Goal: Task Accomplishment & Management: Use online tool/utility

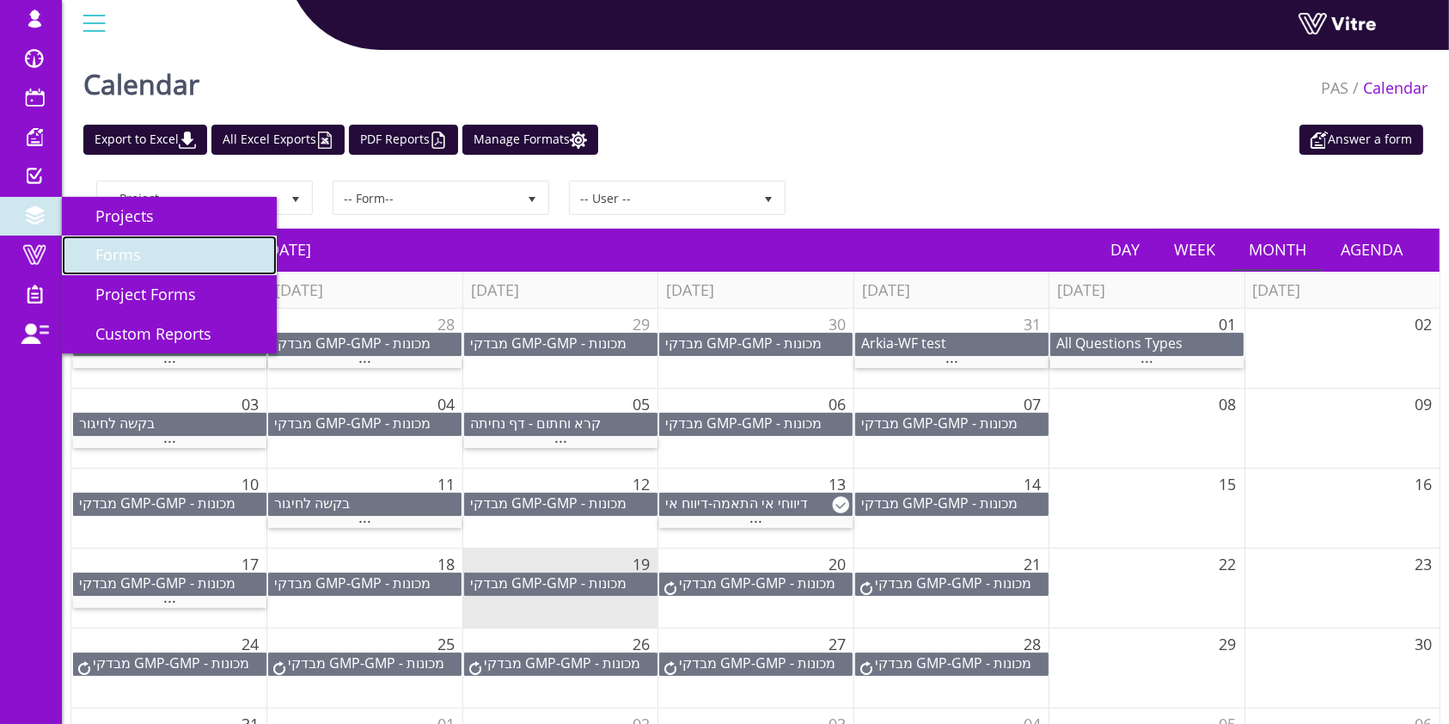
click at [124, 261] on span "Forms" at bounding box center [108, 254] width 66 height 21
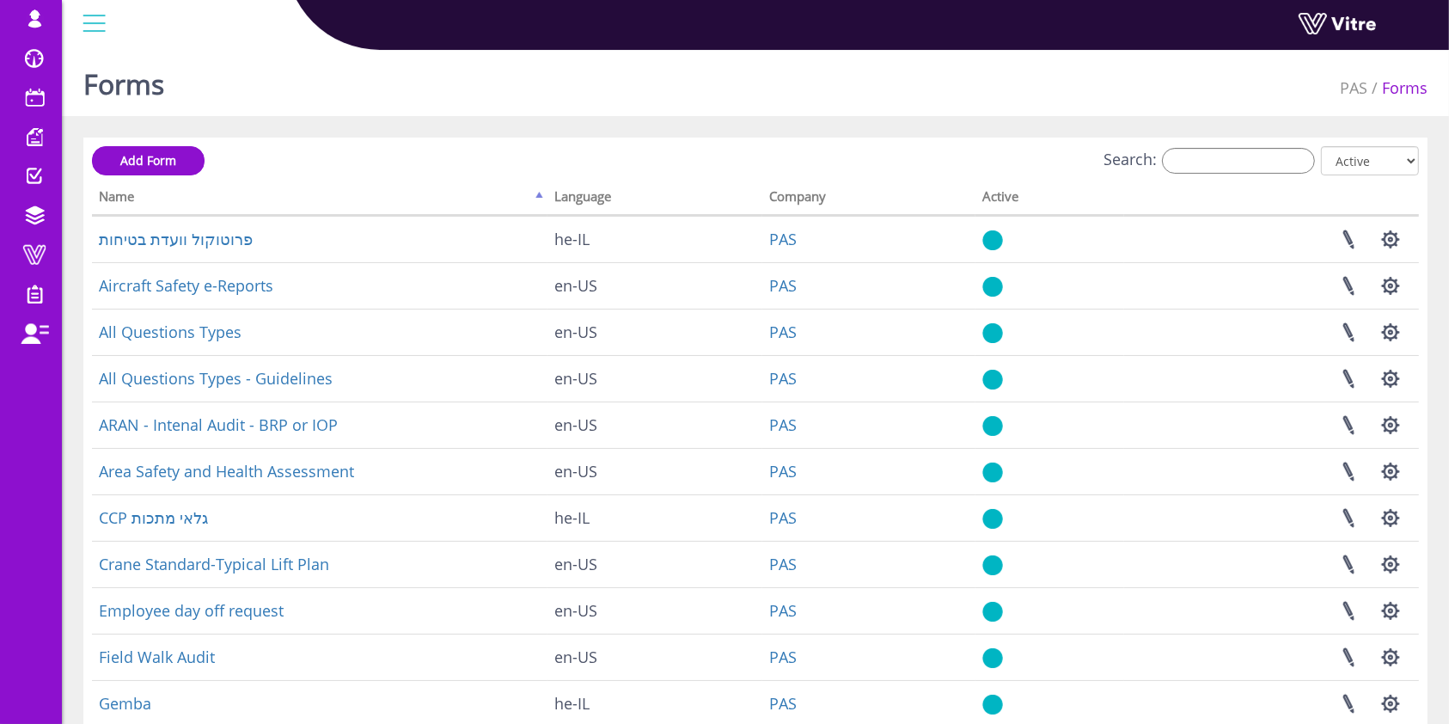
click at [364, 162] on div "Search: All Active Not Active" at bounding box center [755, 162] width 1327 height 32
click at [1257, 163] on input "Search:" at bounding box center [1238, 161] width 153 height 26
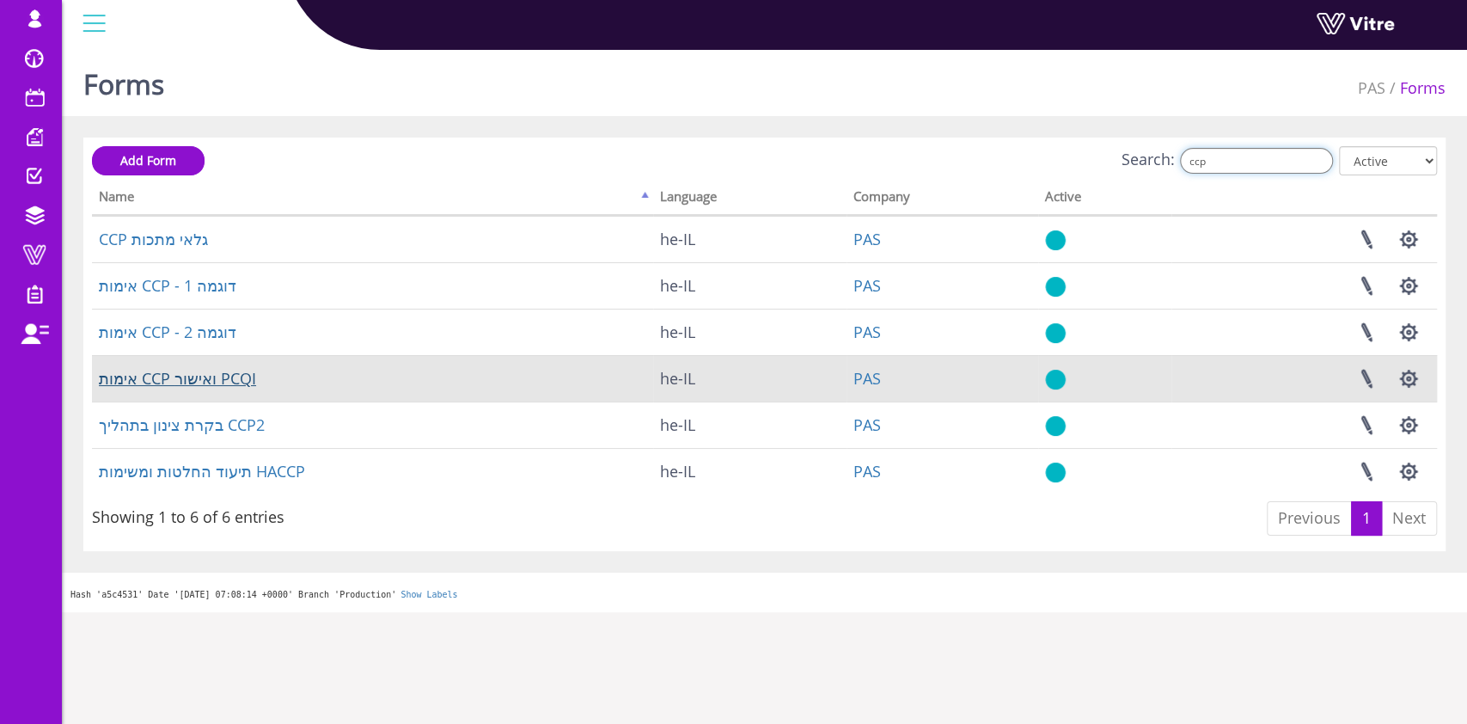
type input "ccp"
click at [181, 378] on link "אימות CCP ואישור PCQI" at bounding box center [177, 378] width 157 height 21
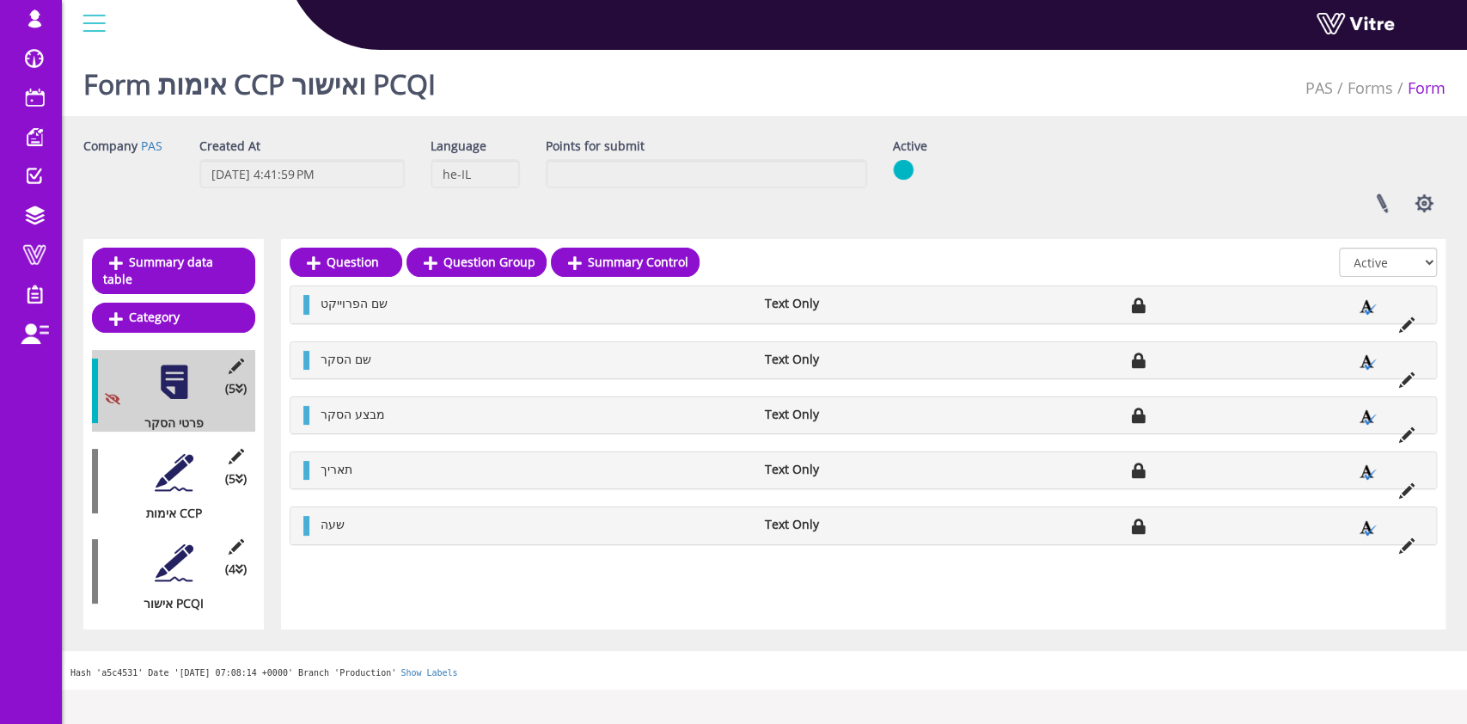
click at [160, 456] on div at bounding box center [174, 472] width 39 height 39
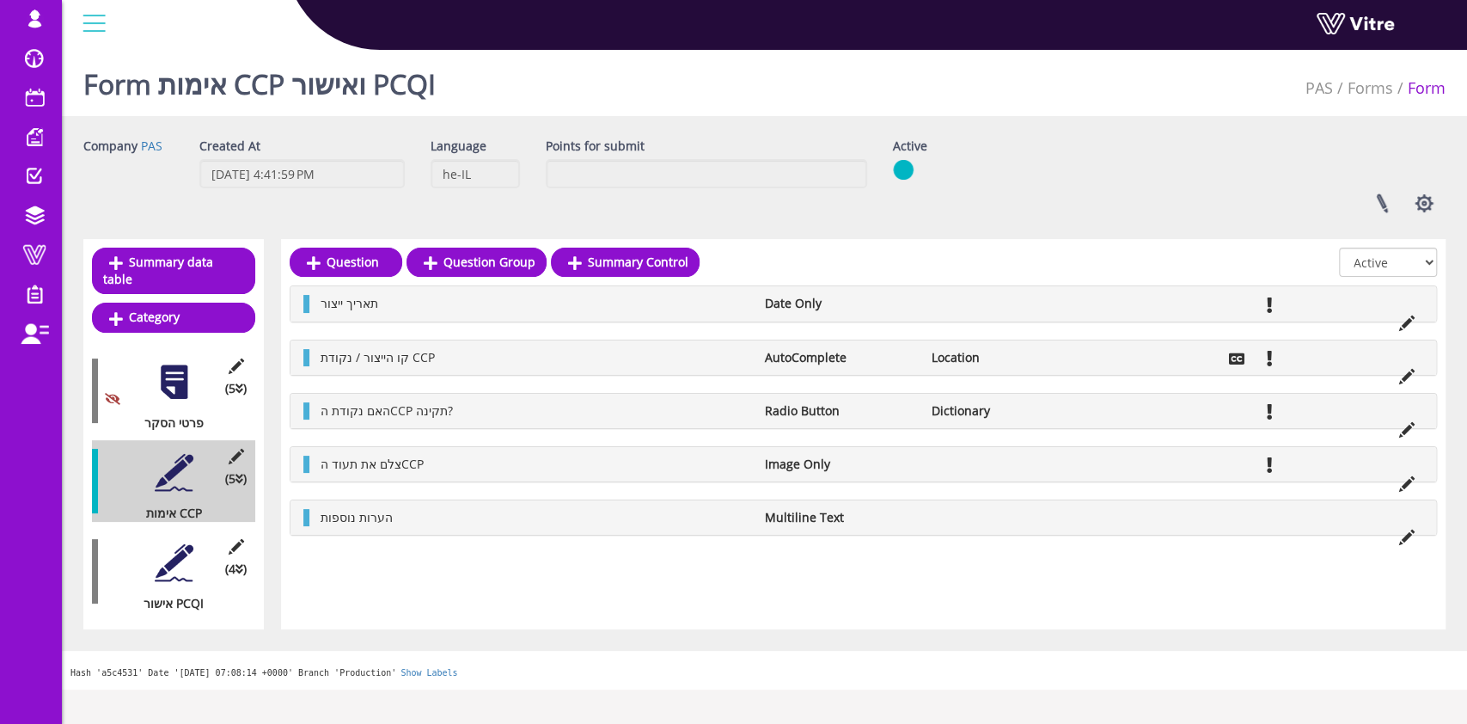
click at [192, 551] on div at bounding box center [174, 562] width 39 height 39
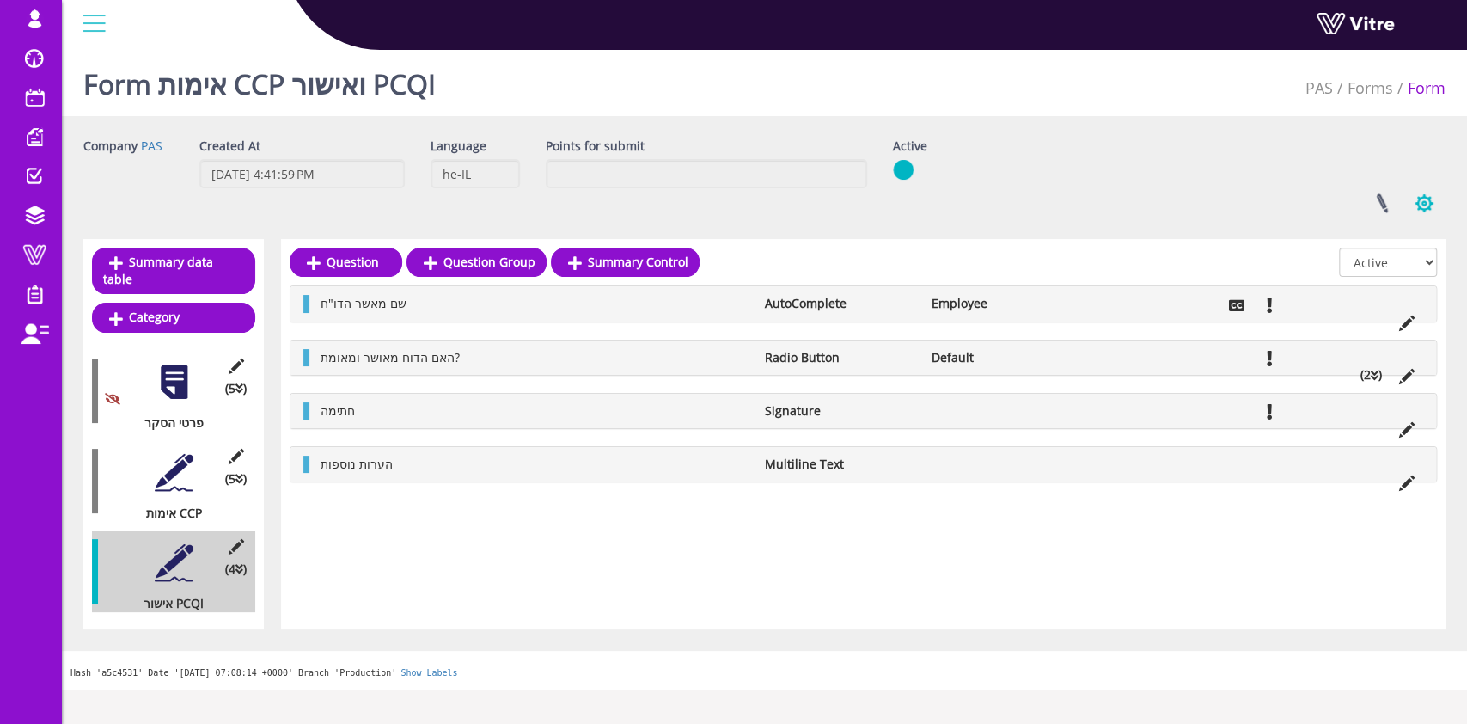
click at [1437, 198] on button "button" at bounding box center [1424, 204] width 43 height 46
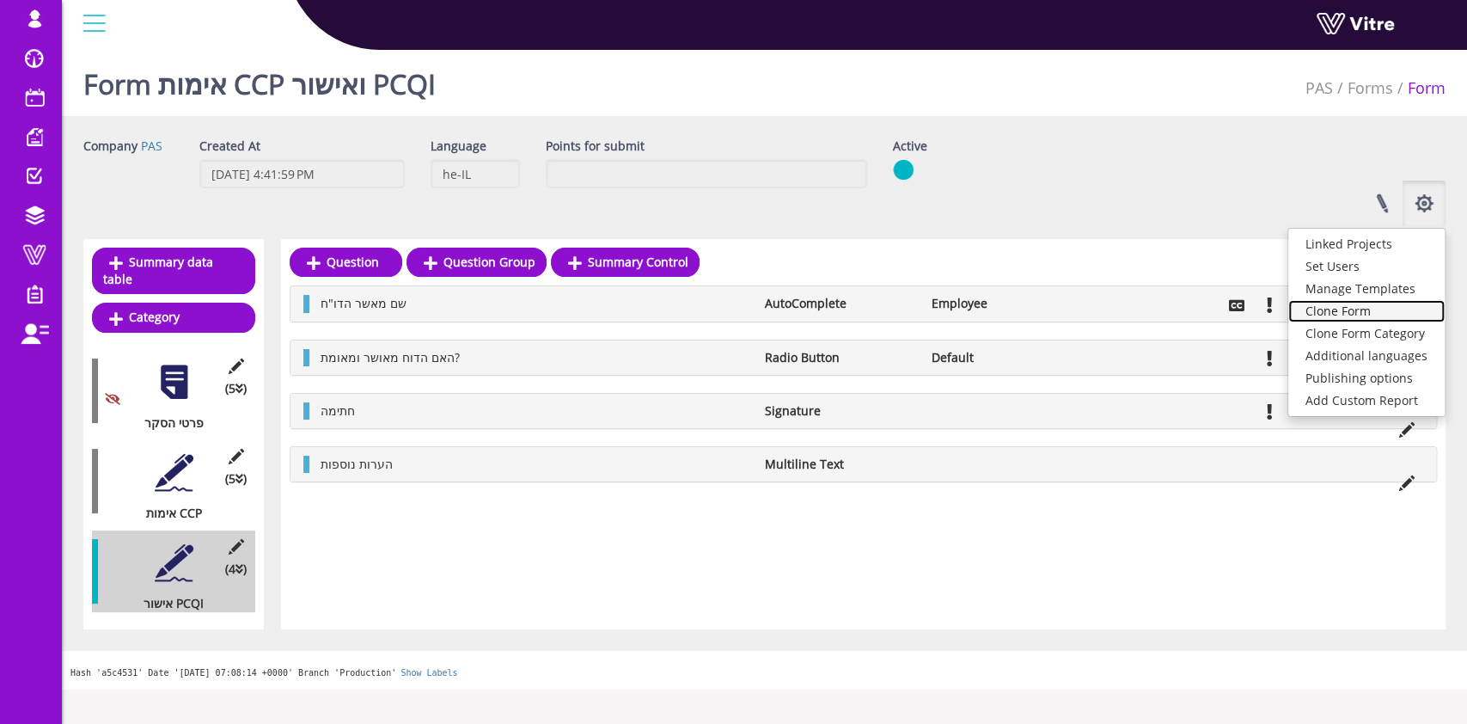
click at [1382, 314] on link "Clone Form" at bounding box center [1367, 311] width 156 height 22
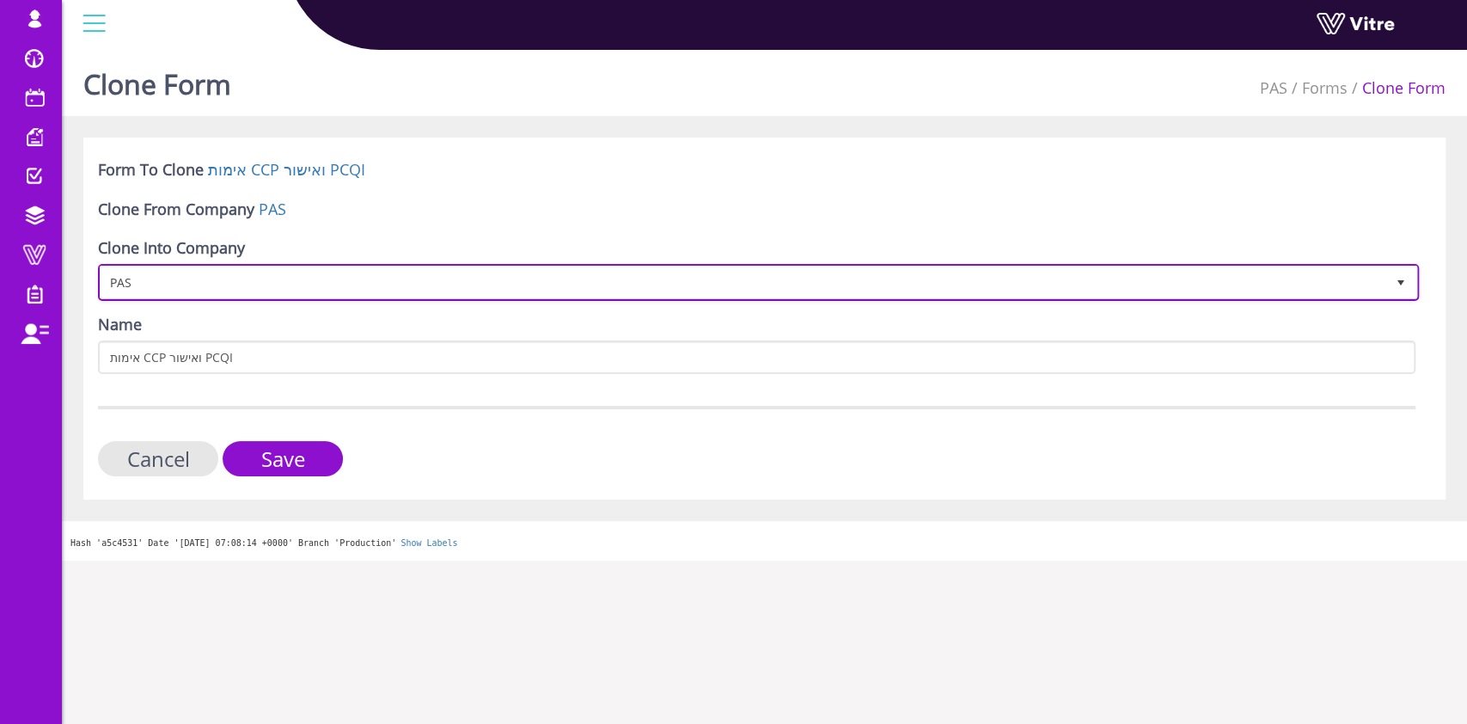
click at [542, 281] on span "PAS" at bounding box center [743, 282] width 1285 height 31
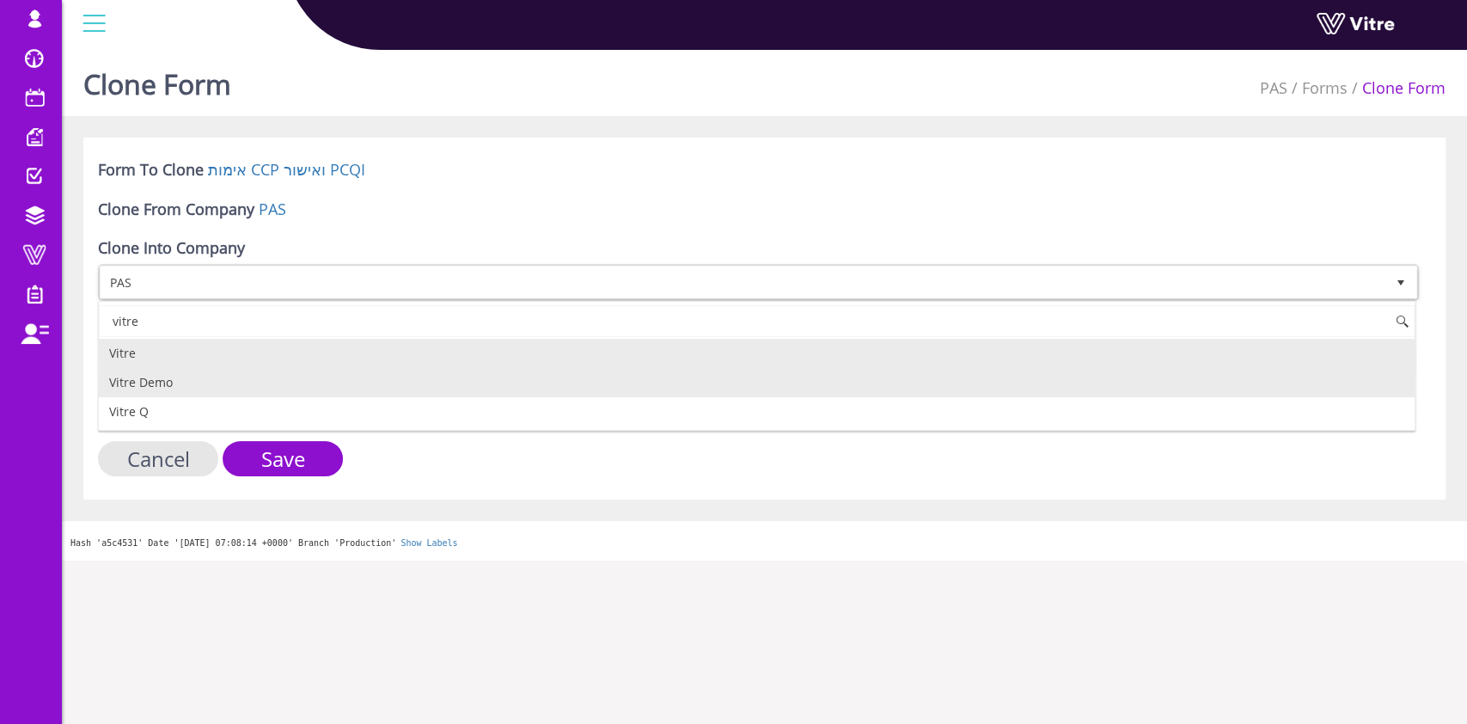
click at [473, 383] on li "Vitre Demo" at bounding box center [757, 382] width 1316 height 29
type input "vitre"
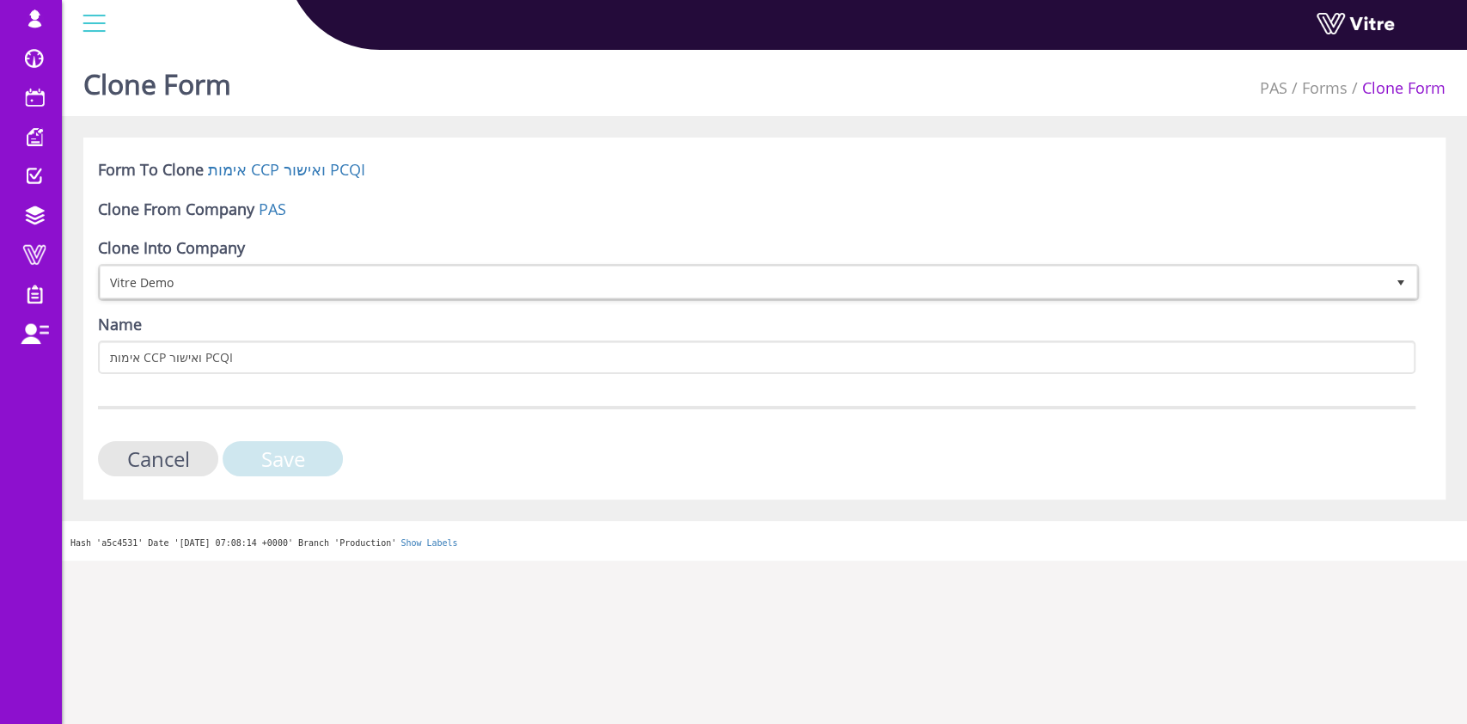
click at [280, 469] on input "Save" at bounding box center [283, 458] width 120 height 35
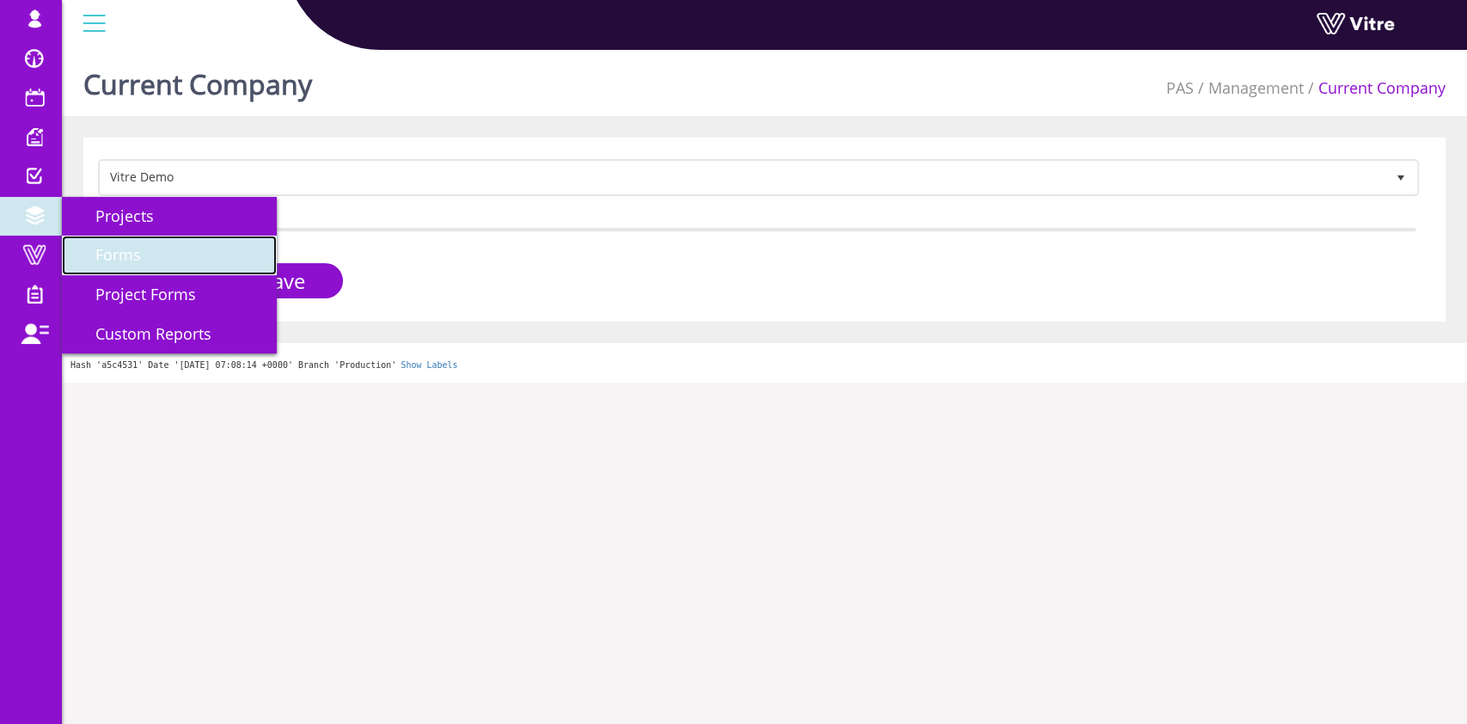
click at [97, 248] on span "Forms" at bounding box center [108, 254] width 66 height 21
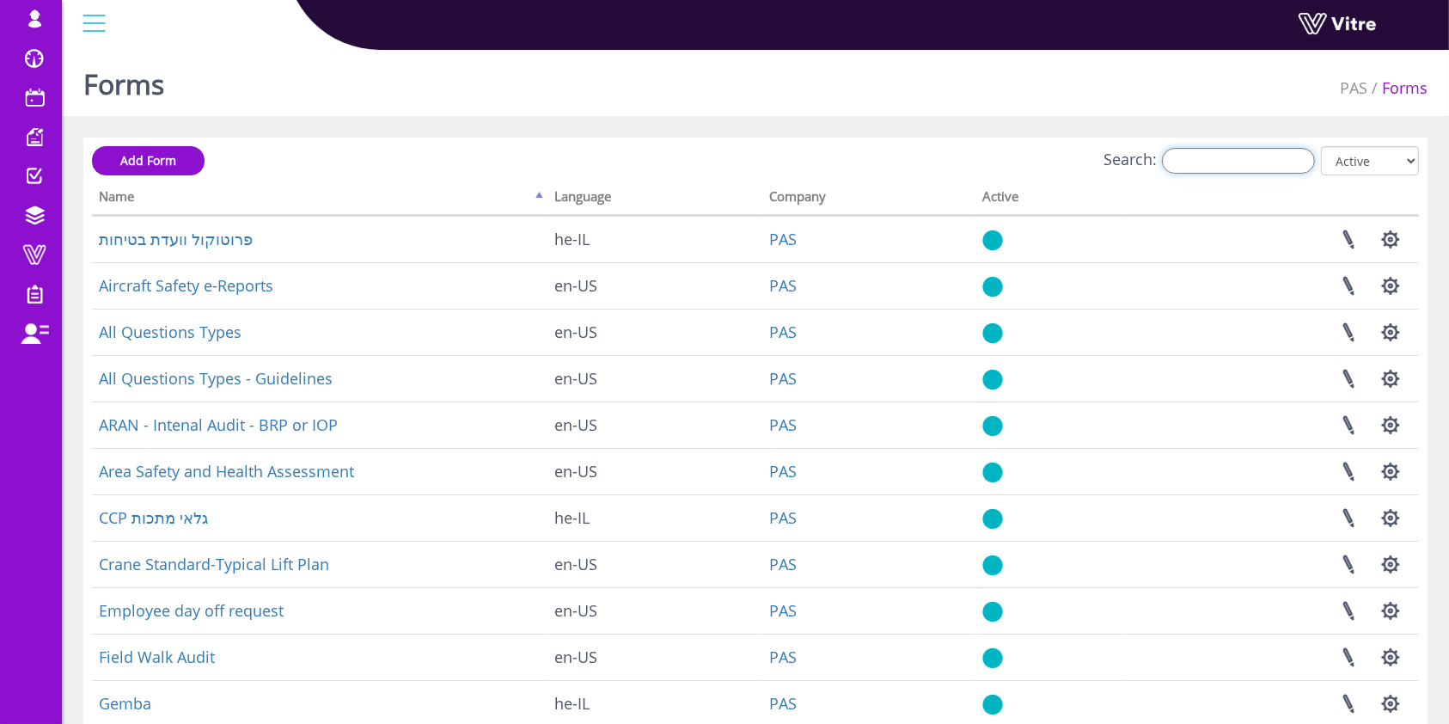
click at [1216, 160] on input "Search:" at bounding box center [1238, 161] width 153 height 26
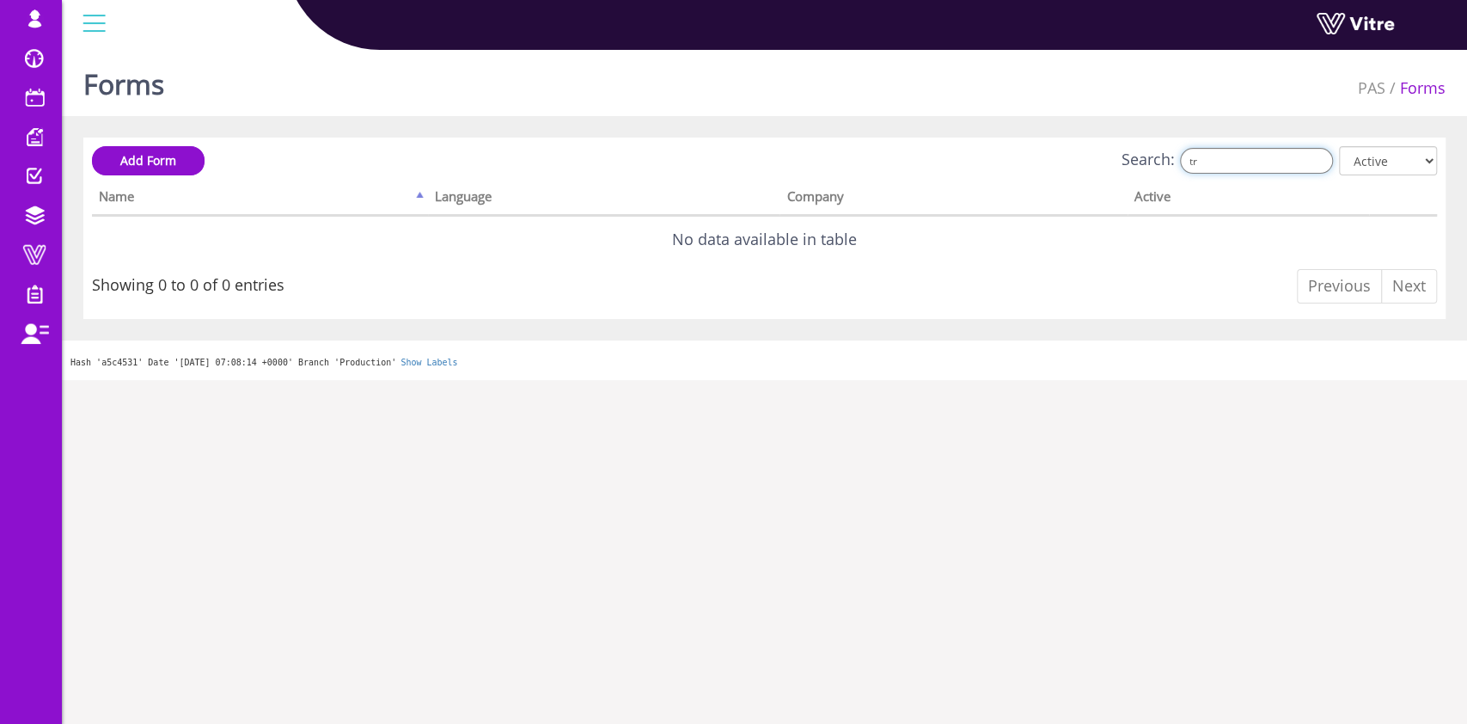
type input "t"
click at [1253, 144] on div "Add Form Search: trhאריז All Active Not Active Processing... Name Language Comp…" at bounding box center [764, 228] width 1363 height 181
click at [1246, 162] on input "trhאריז" at bounding box center [1256, 161] width 153 height 26
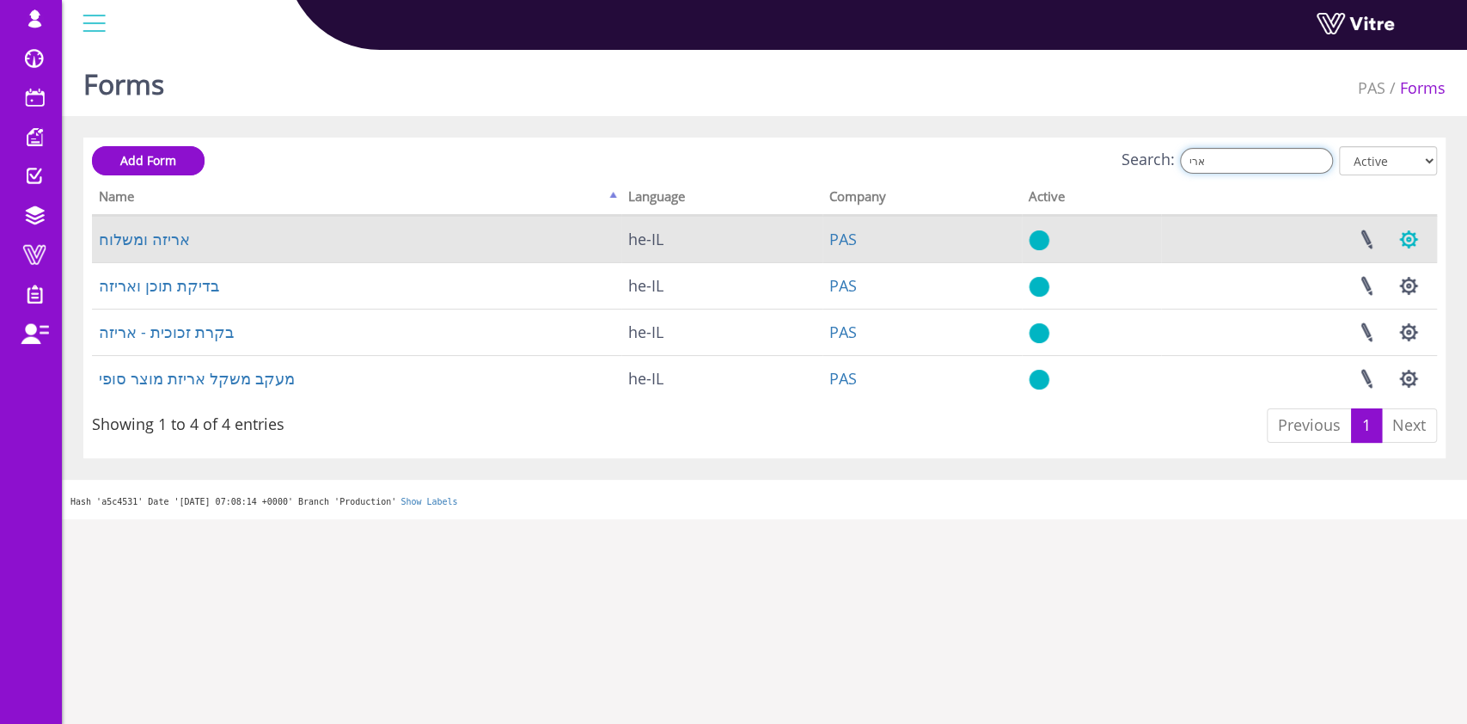
type input "ארי"
click at [1418, 235] on button "button" at bounding box center [1409, 240] width 43 height 46
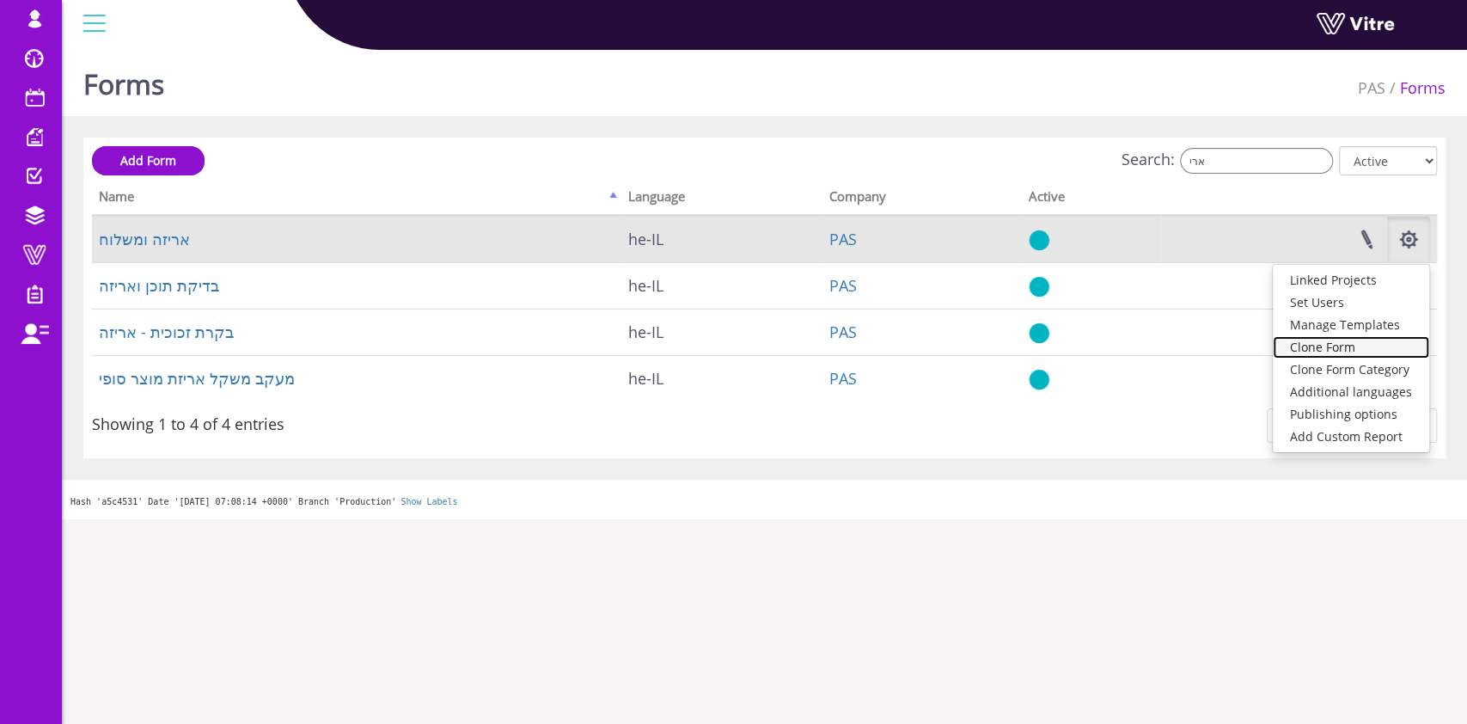
click at [1355, 351] on link "Clone Form" at bounding box center [1351, 347] width 156 height 22
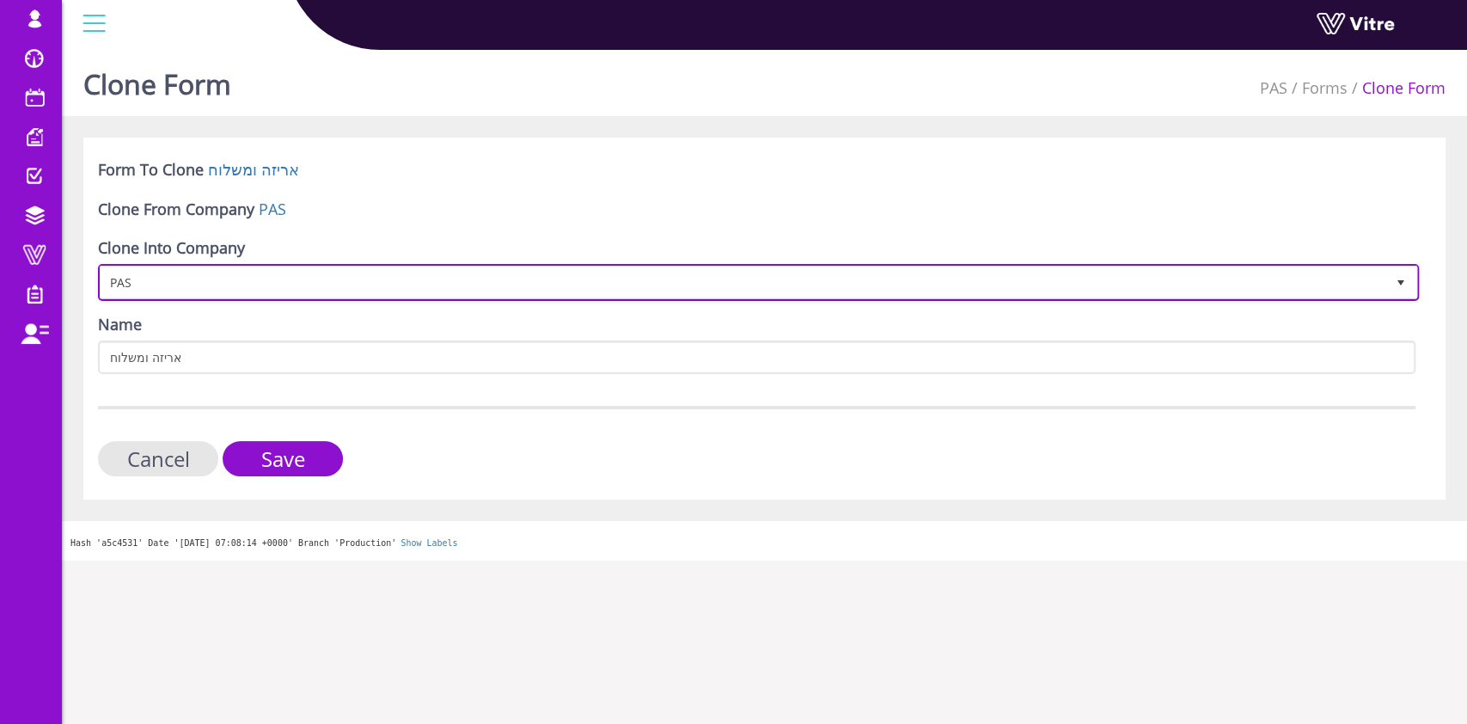
click at [294, 290] on span "PAS" at bounding box center [743, 282] width 1285 height 31
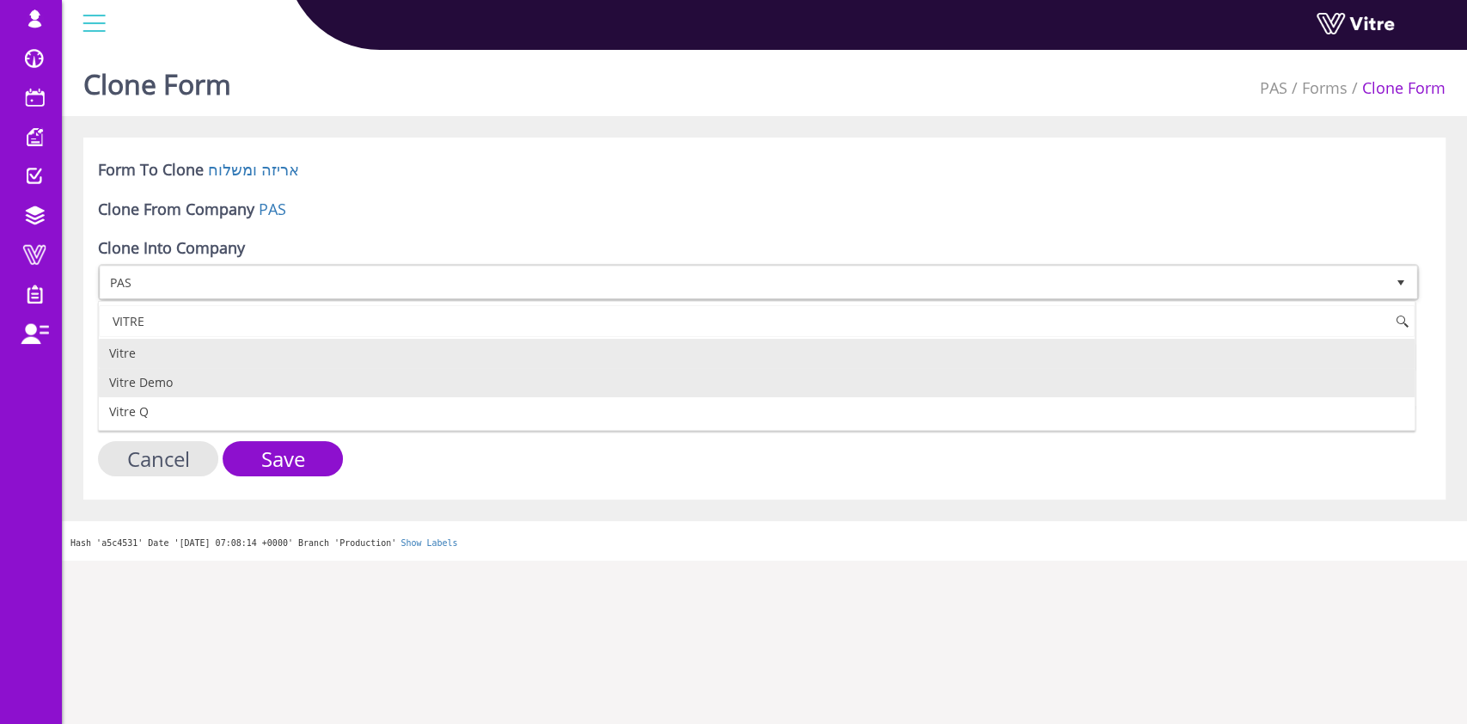
click at [220, 389] on li "Vitre Demo" at bounding box center [757, 382] width 1316 height 29
type input "VITRE"
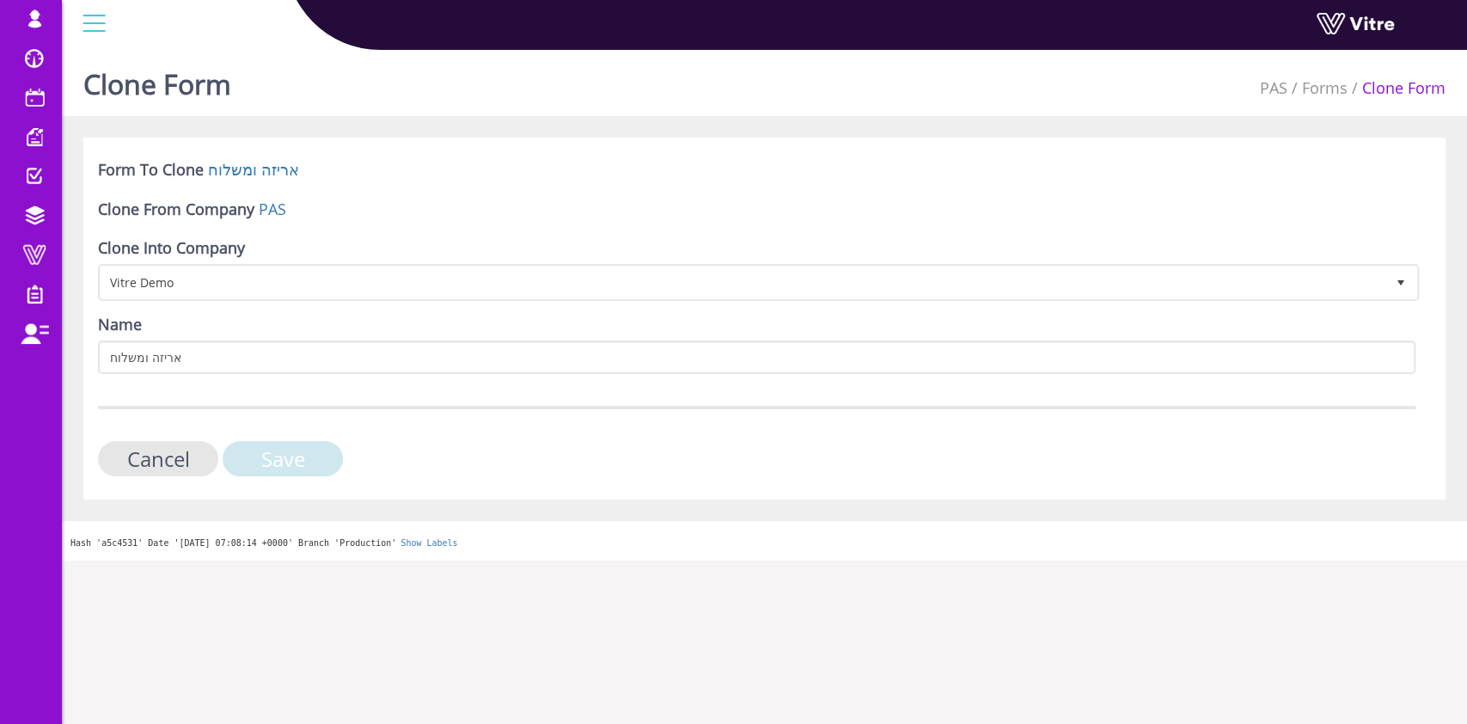
click at [281, 456] on input "Save" at bounding box center [283, 458] width 120 height 35
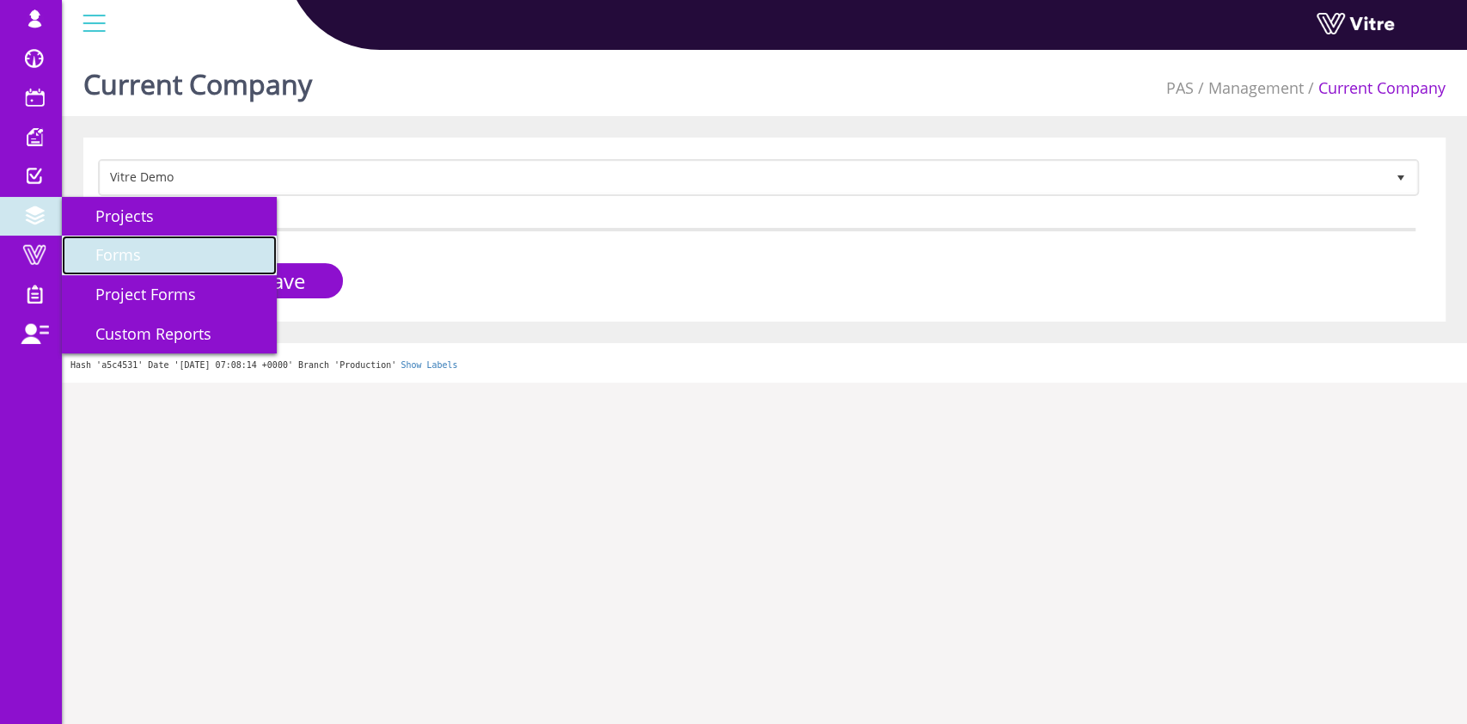
click at [119, 262] on span "Forms" at bounding box center [108, 254] width 66 height 21
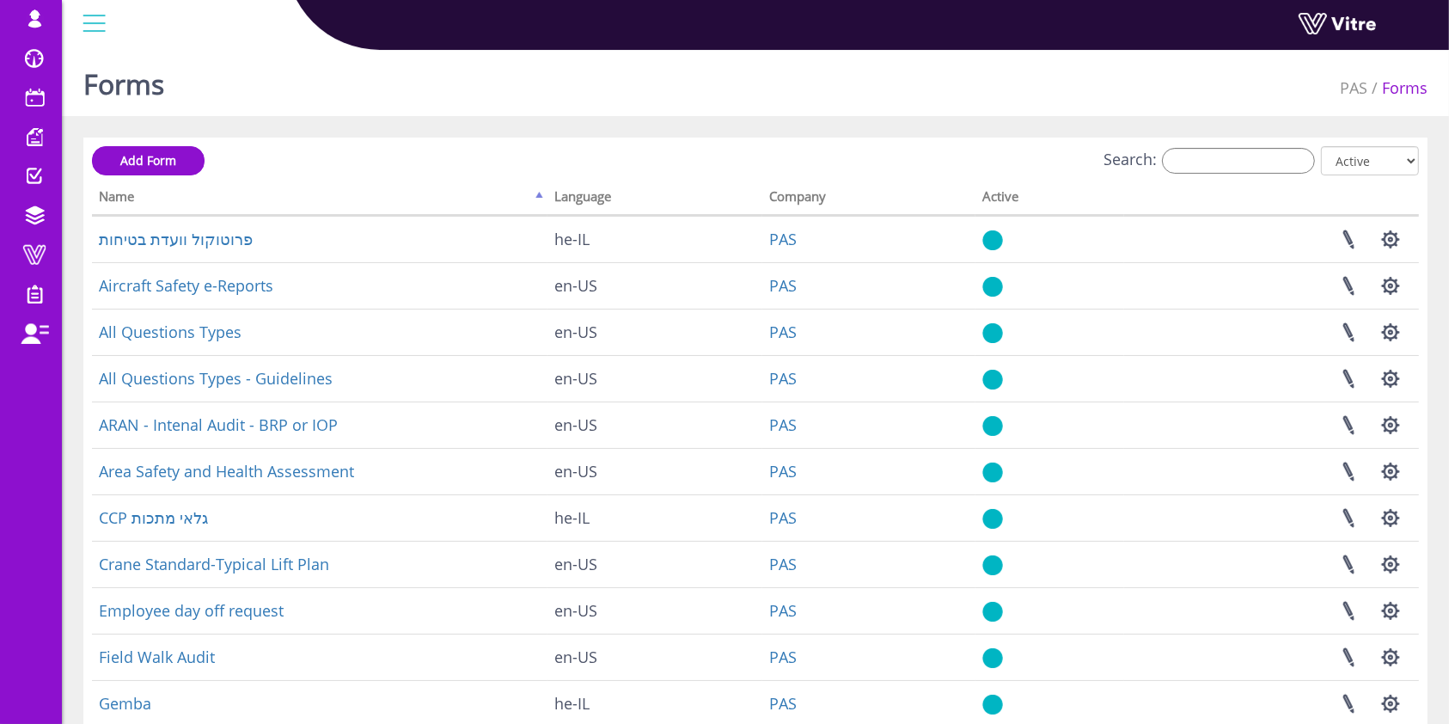
click at [1254, 176] on div "Search: All Active Not Active" at bounding box center [755, 162] width 1327 height 32
click at [1254, 172] on input "Search:" at bounding box center [1238, 161] width 153 height 26
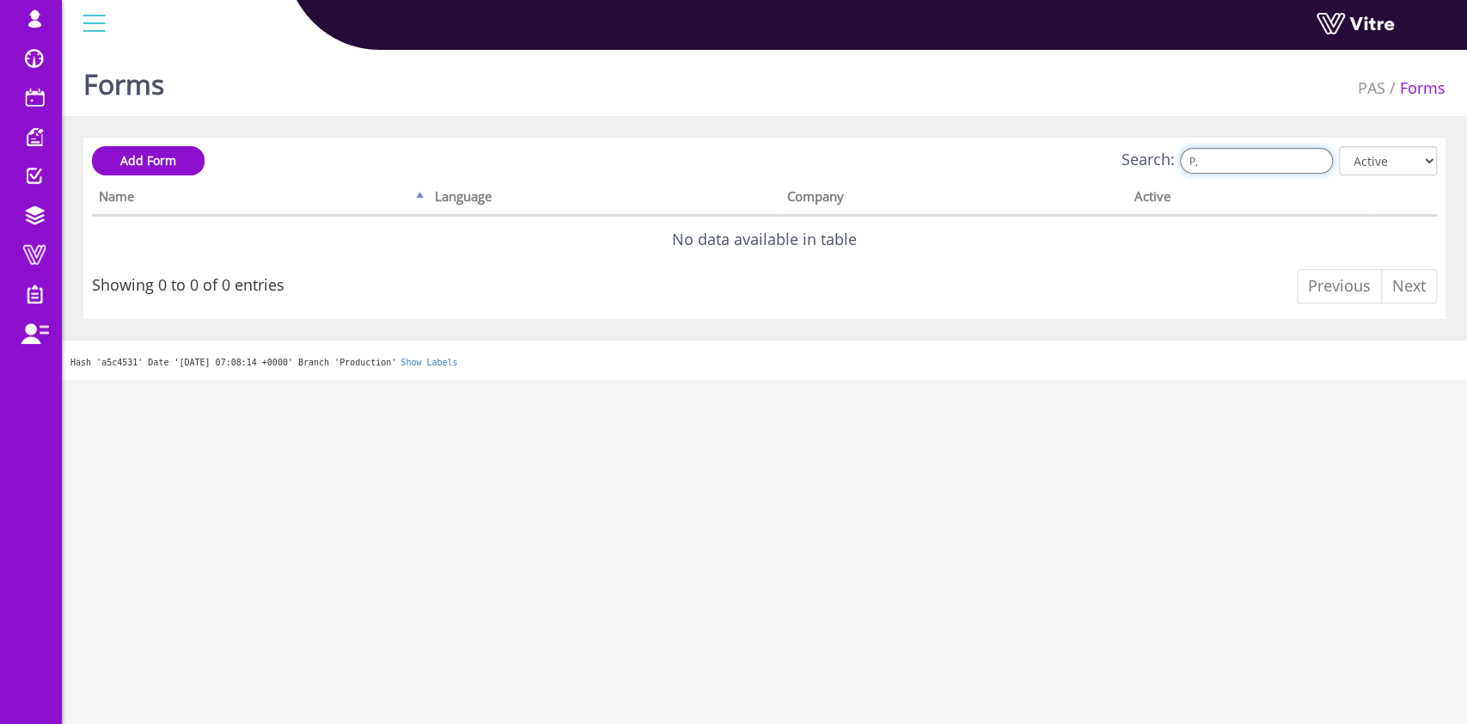
type input "P"
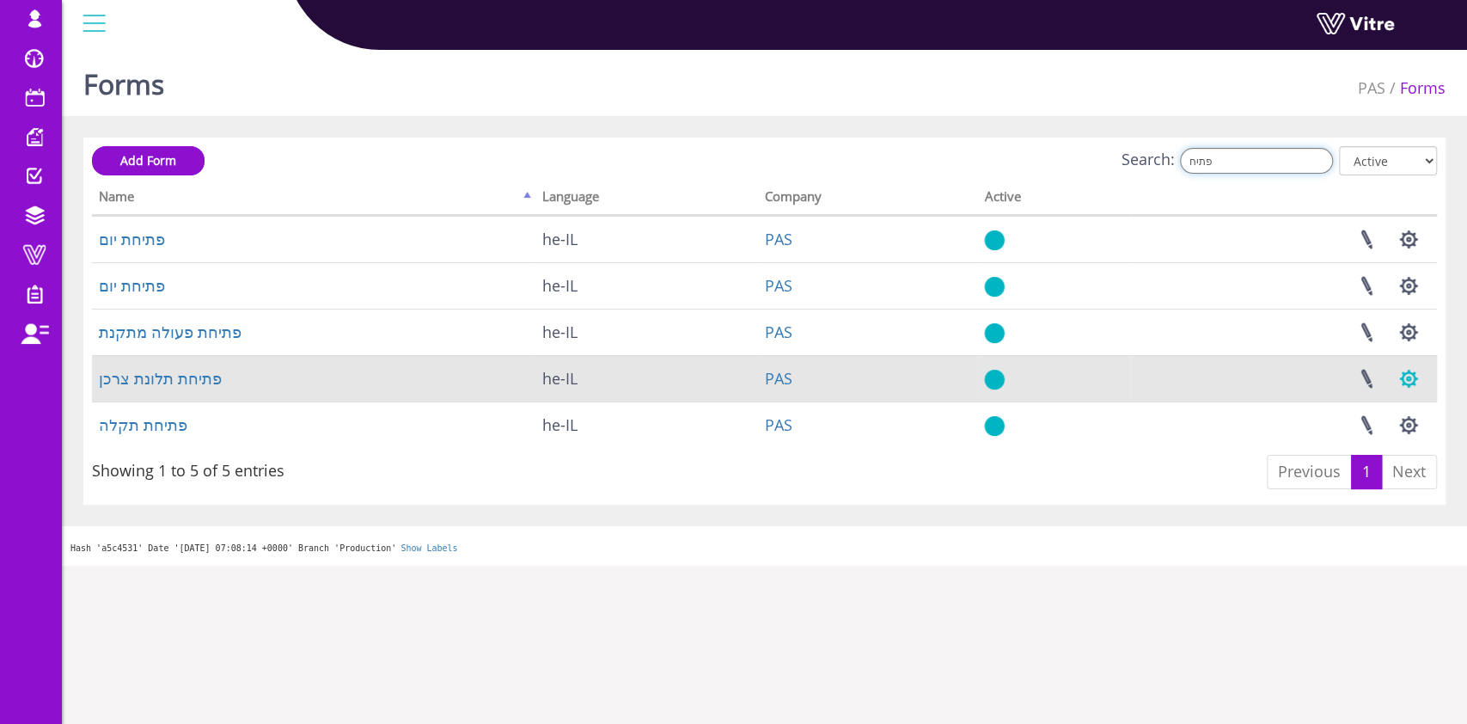
type input "פתיח"
click at [1407, 381] on button "button" at bounding box center [1409, 379] width 43 height 46
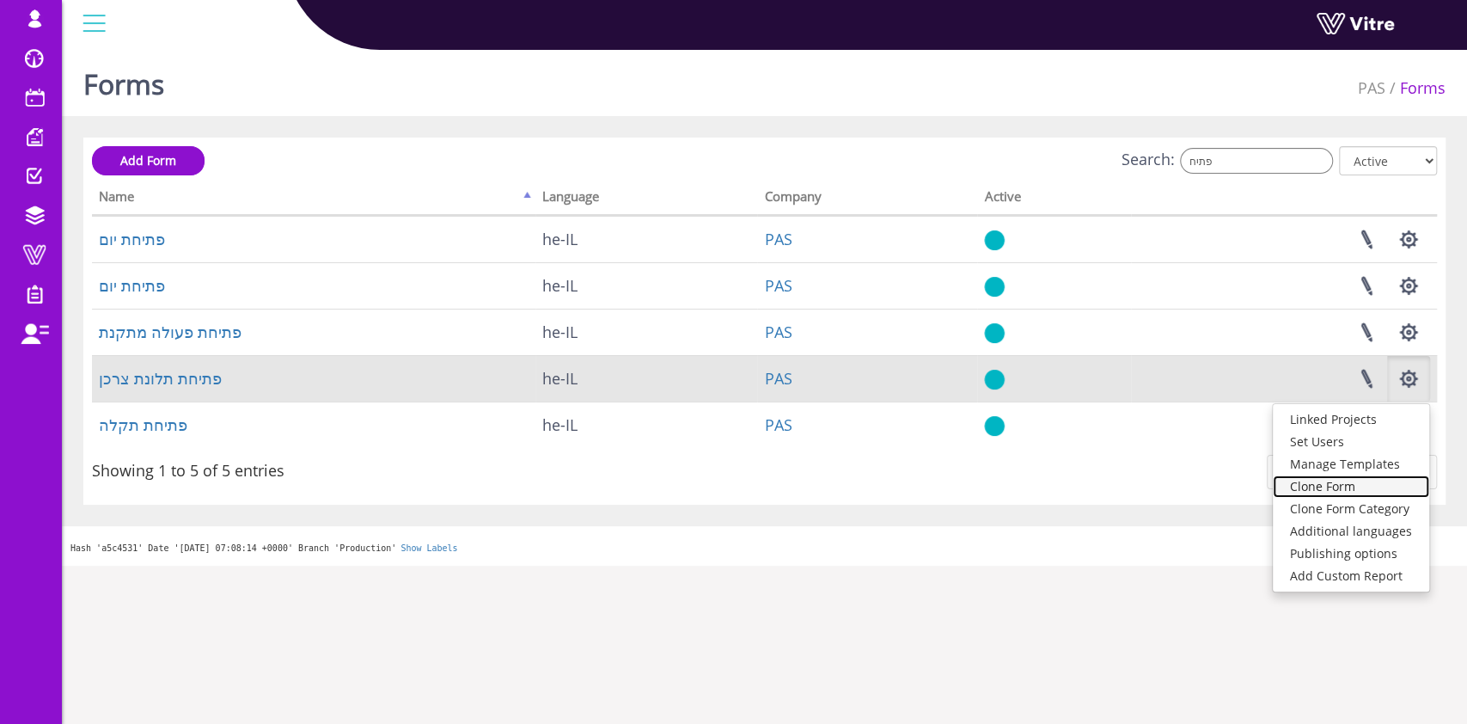
click at [1362, 490] on link "Clone Form" at bounding box center [1351, 486] width 156 height 22
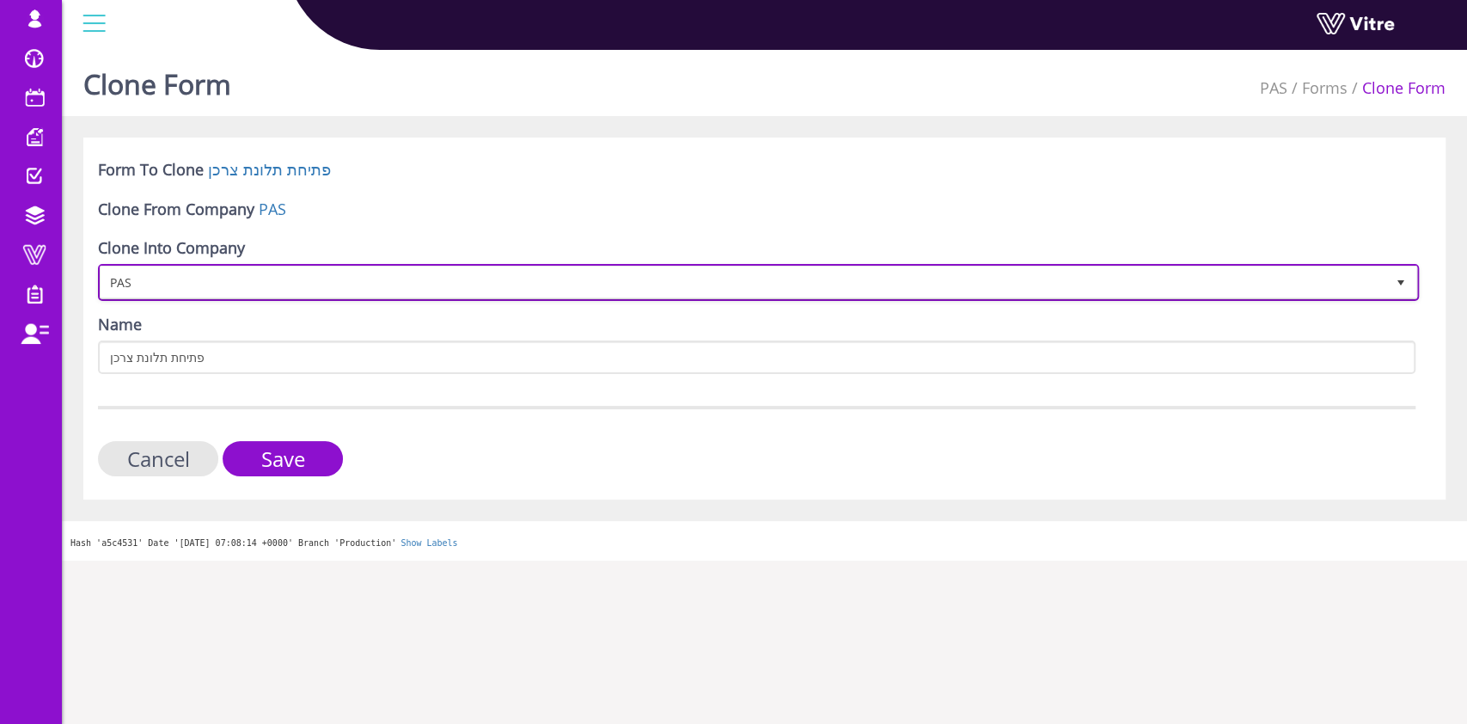
click at [206, 285] on span "PAS" at bounding box center [743, 282] width 1285 height 31
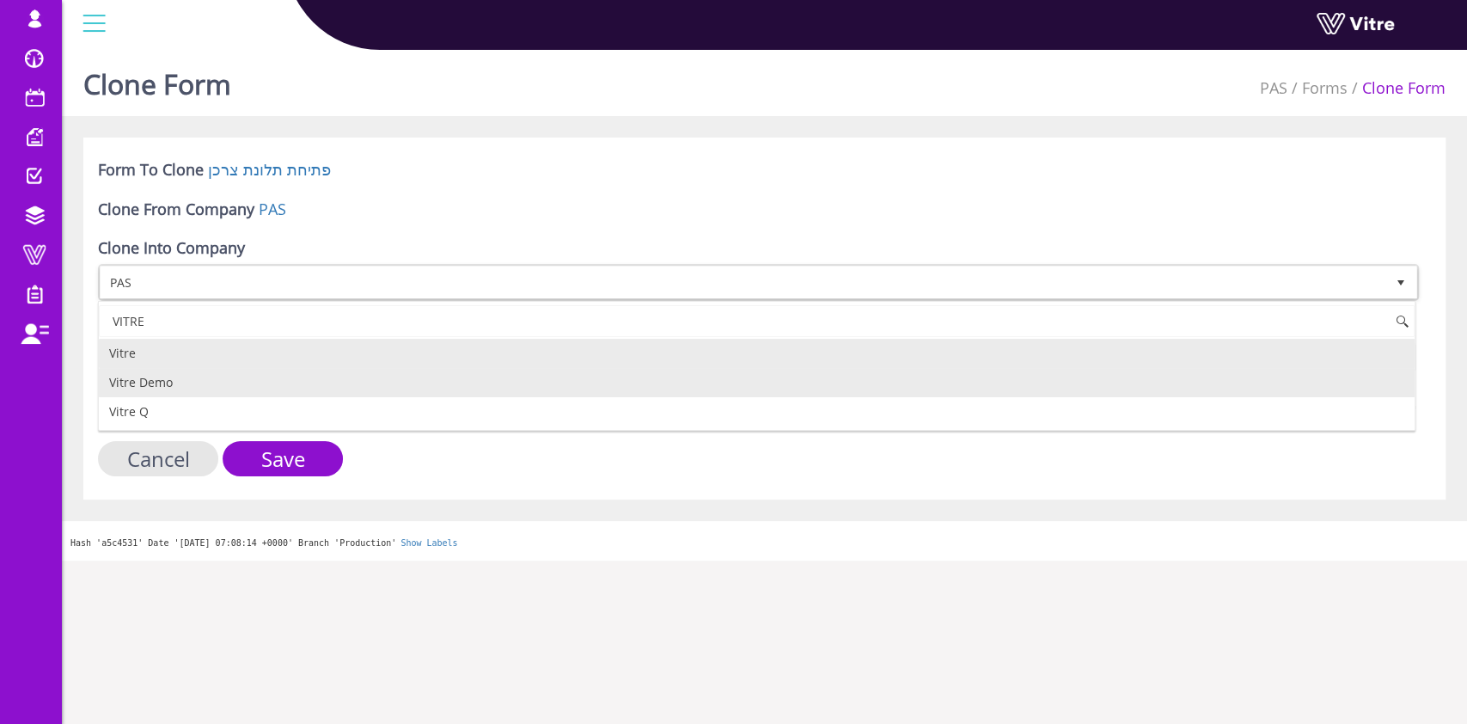
click at [196, 373] on li "Vitre Demo" at bounding box center [757, 382] width 1316 height 29
type input "VITRE"
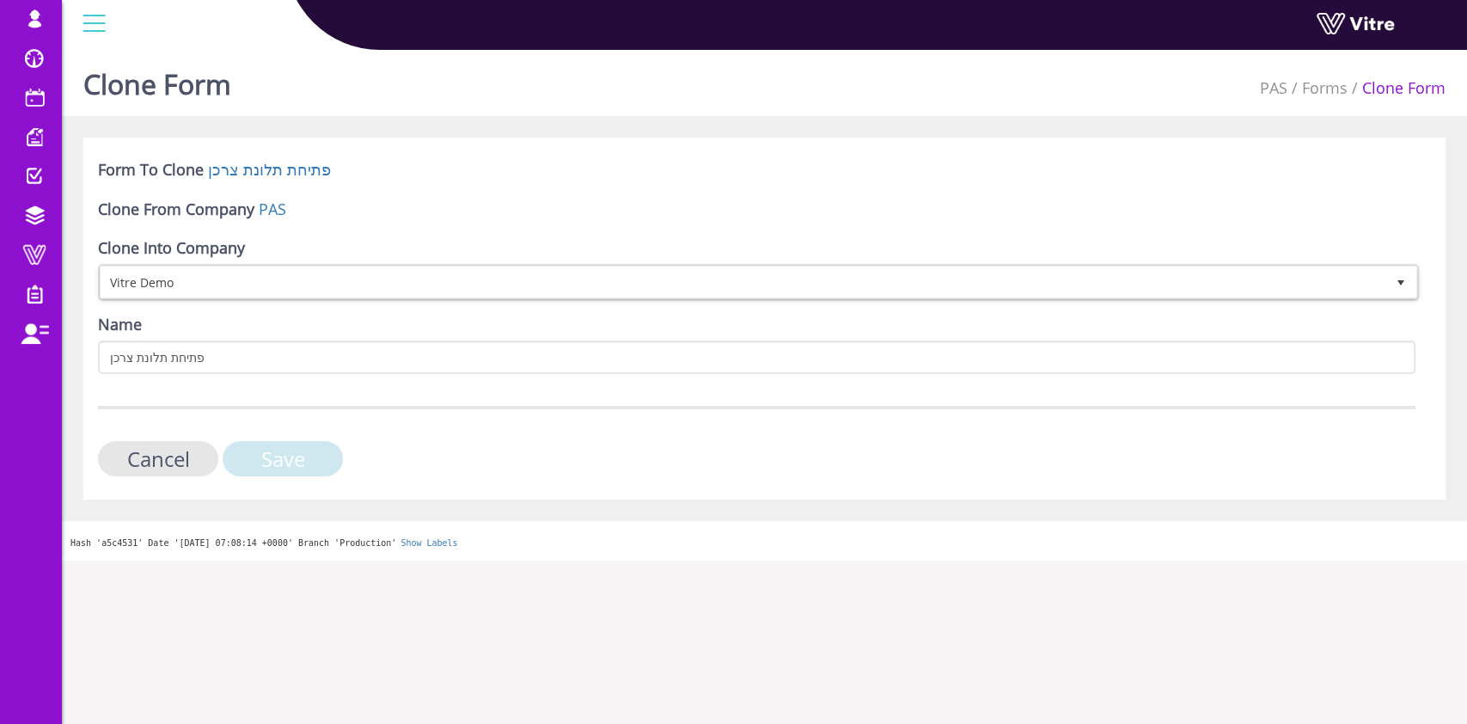
click at [274, 457] on input "Save" at bounding box center [283, 458] width 120 height 35
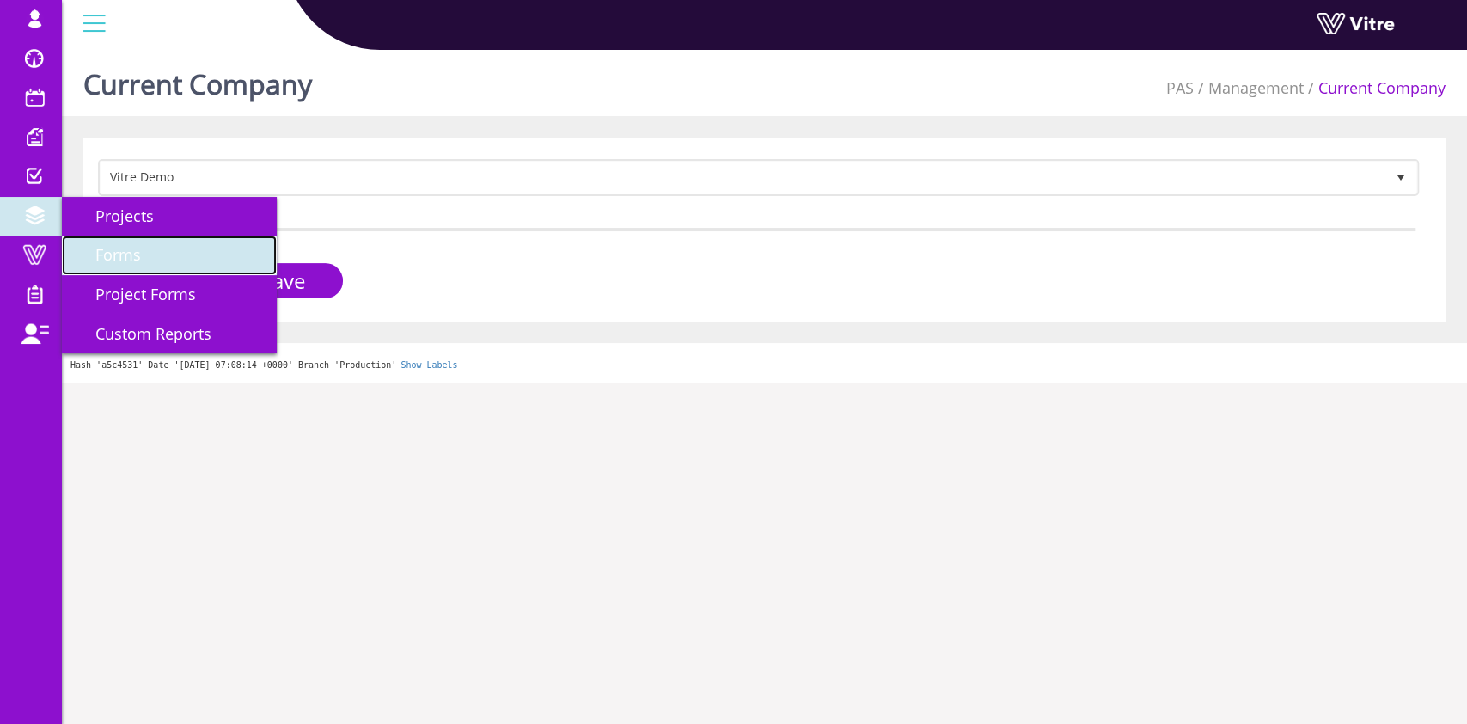
click at [101, 249] on span "Forms" at bounding box center [108, 254] width 66 height 21
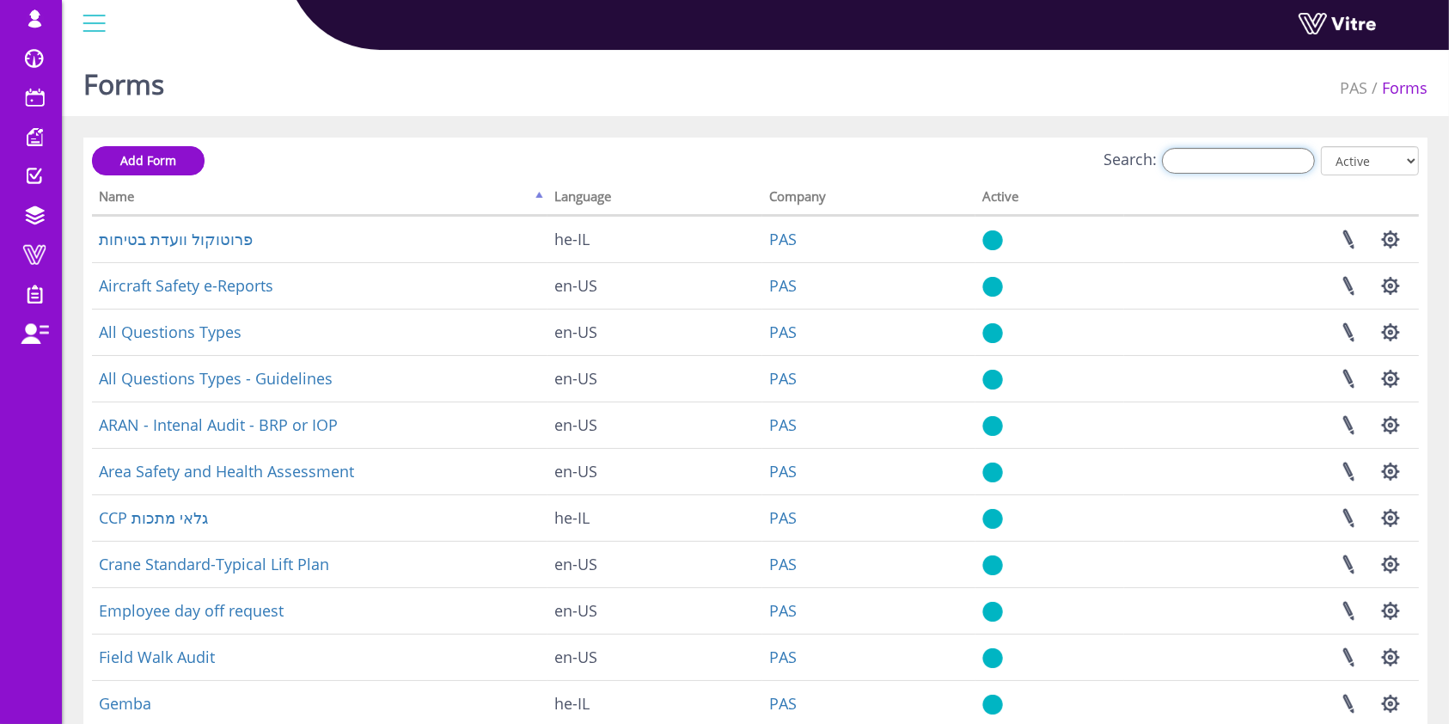
click at [1248, 168] on input "Search:" at bounding box center [1238, 161] width 153 height 26
type input "E"
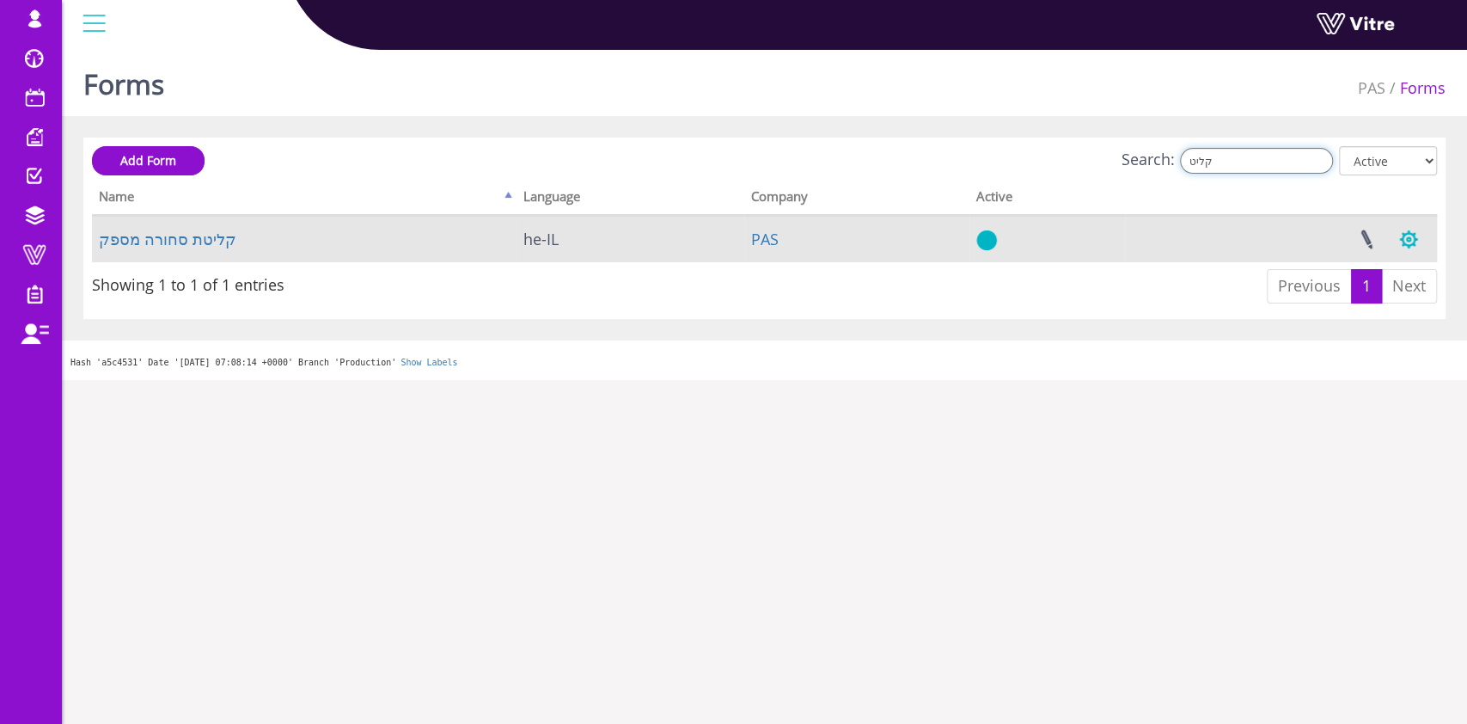
type input "קליט"
click at [1407, 242] on button "button" at bounding box center [1409, 240] width 43 height 46
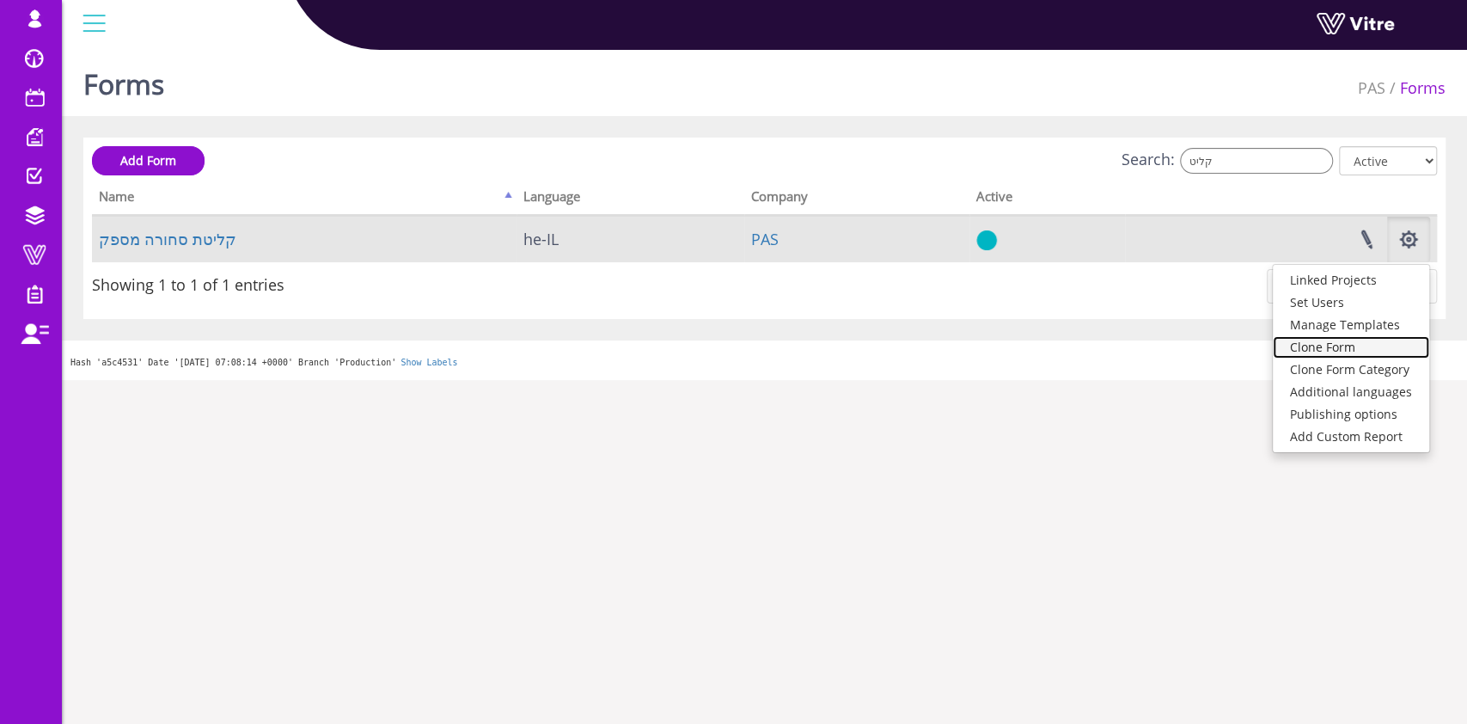
click at [1368, 340] on link "Clone Form" at bounding box center [1351, 347] width 156 height 22
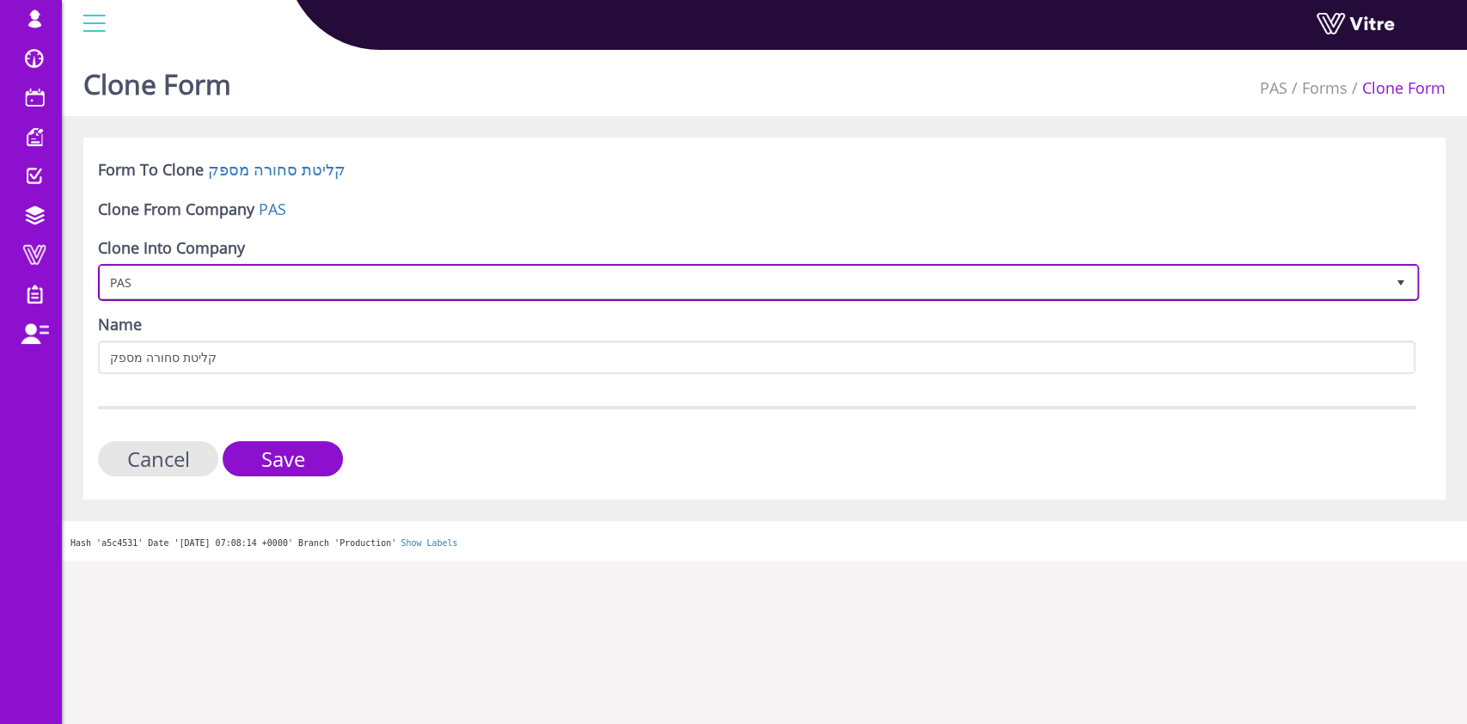
click at [227, 288] on span "PAS" at bounding box center [743, 282] width 1285 height 31
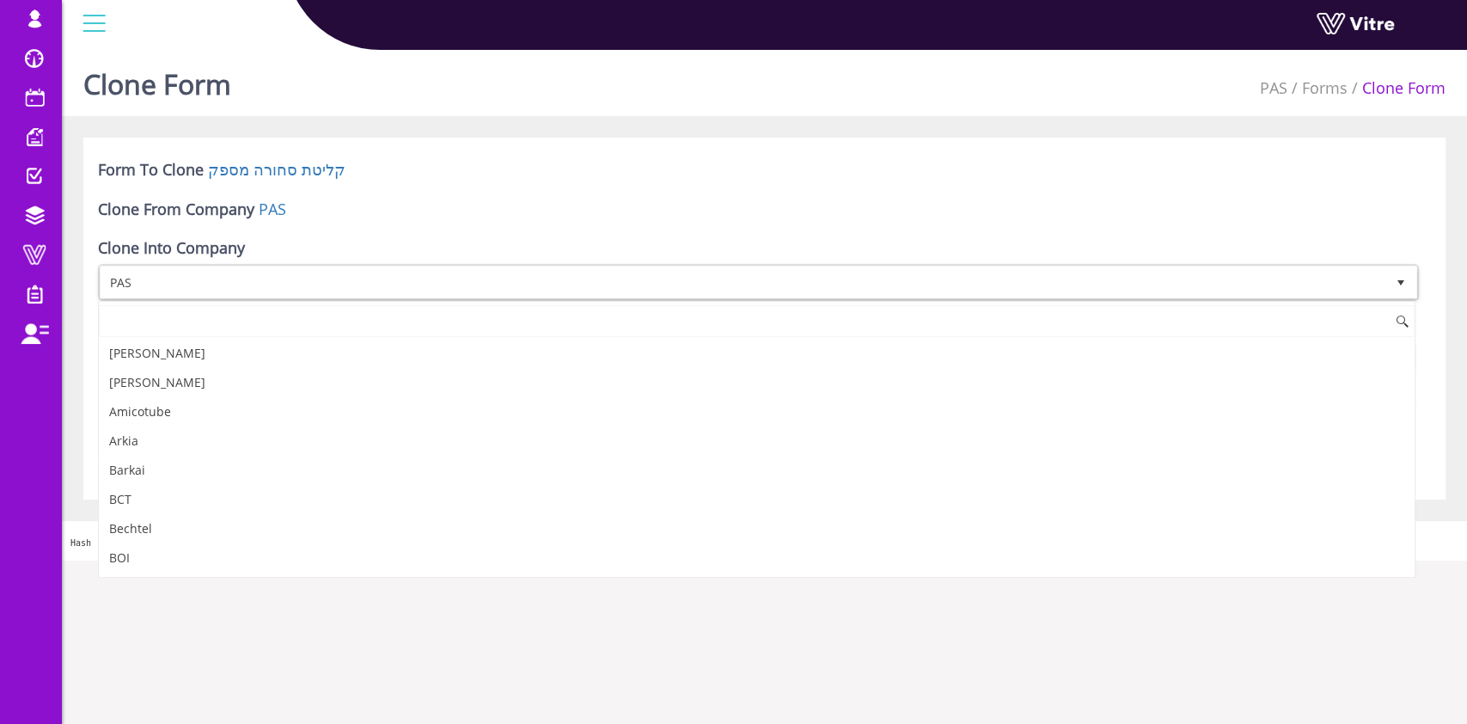
scroll to position [1508, 0]
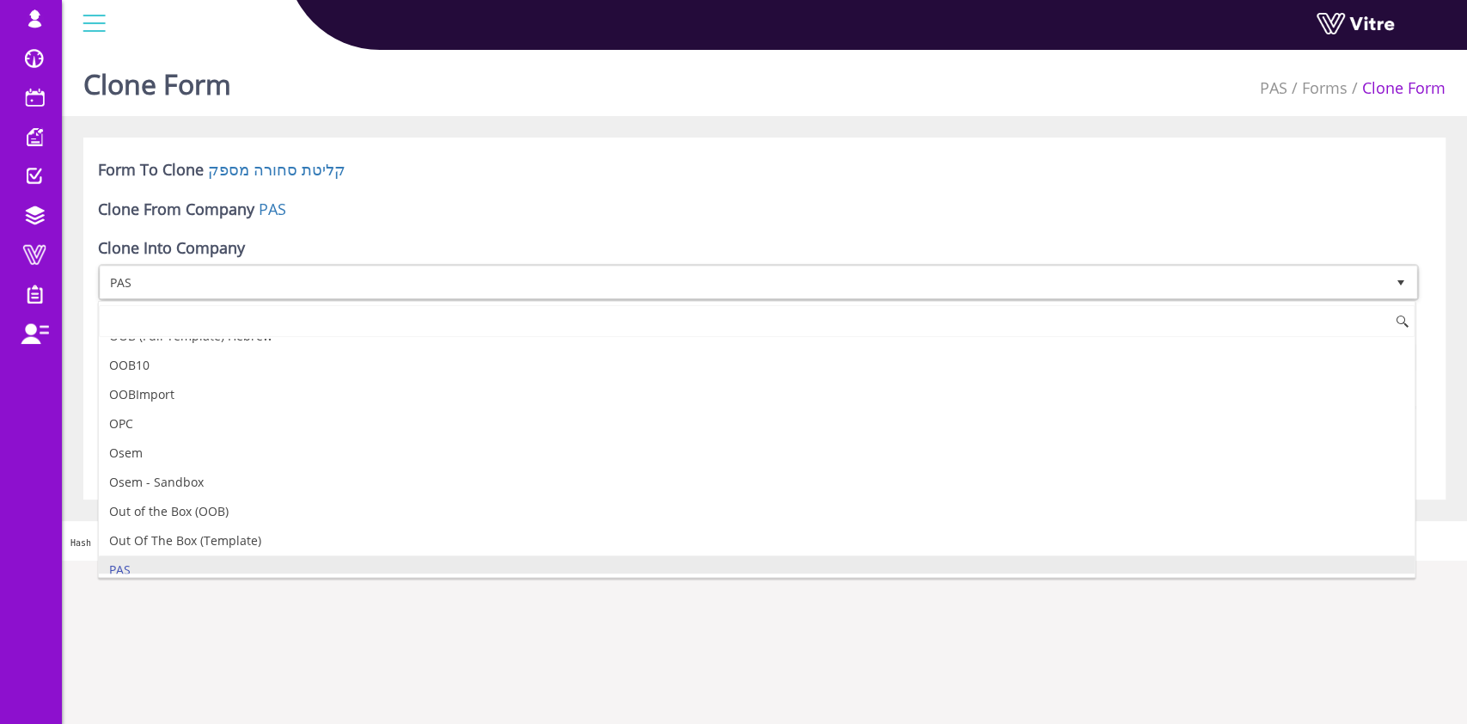
type input "ה"
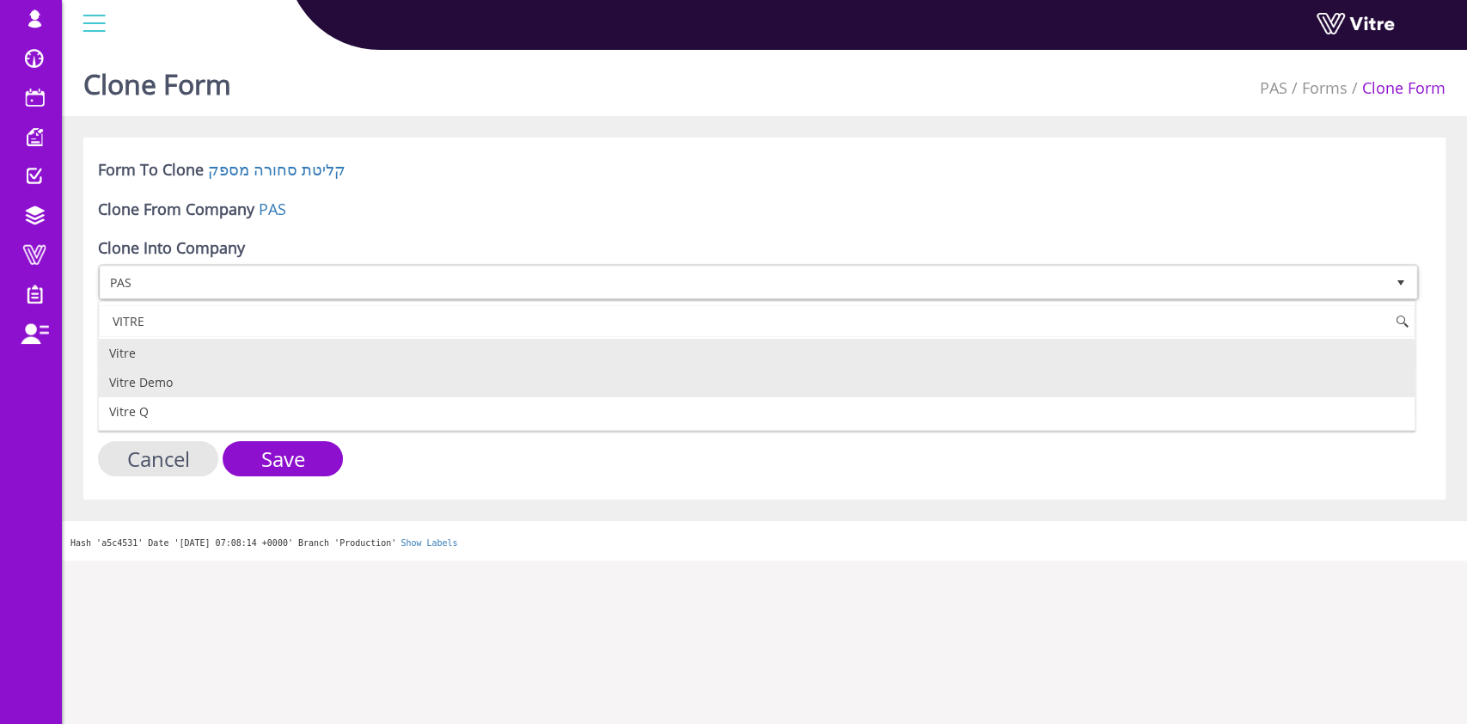
click at [207, 386] on li "Vitre Demo" at bounding box center [757, 382] width 1316 height 29
type input "VITRE"
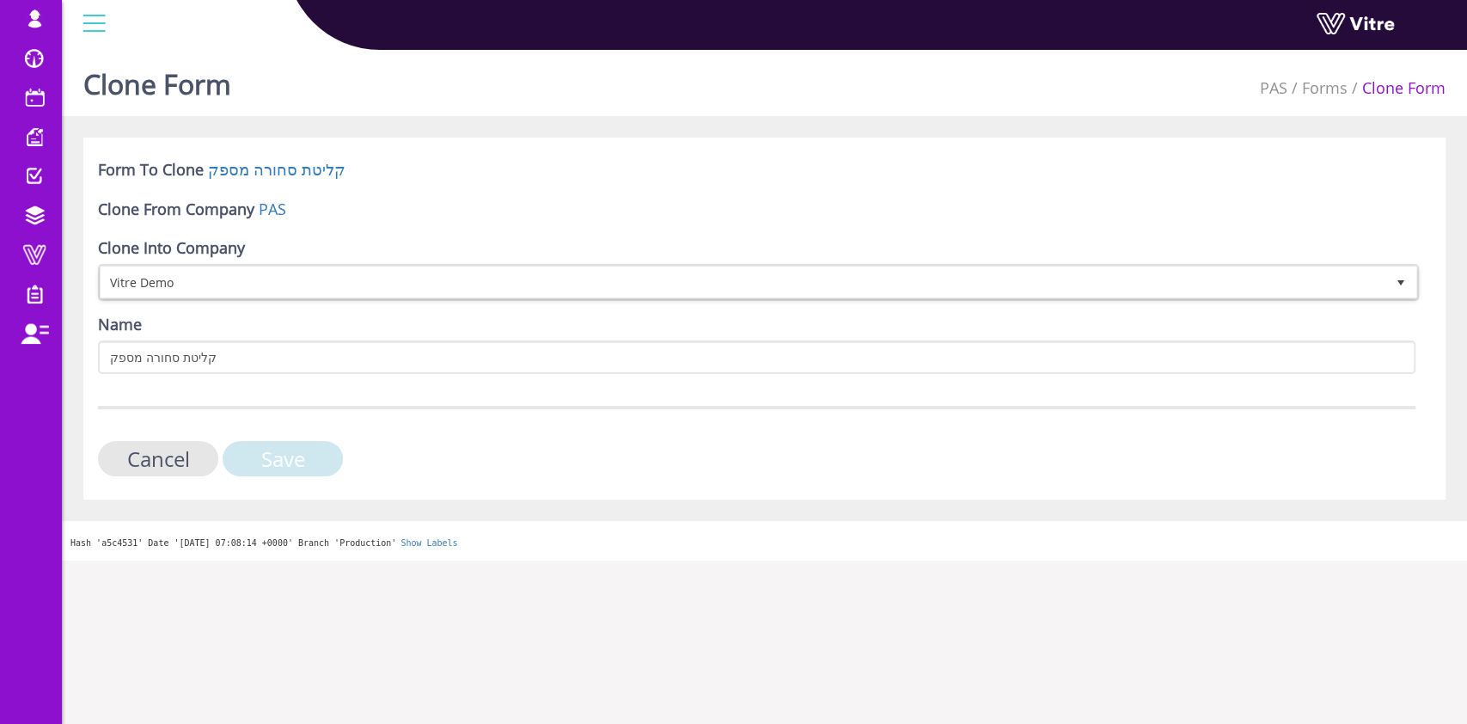
click at [278, 458] on input "Save" at bounding box center [283, 458] width 120 height 35
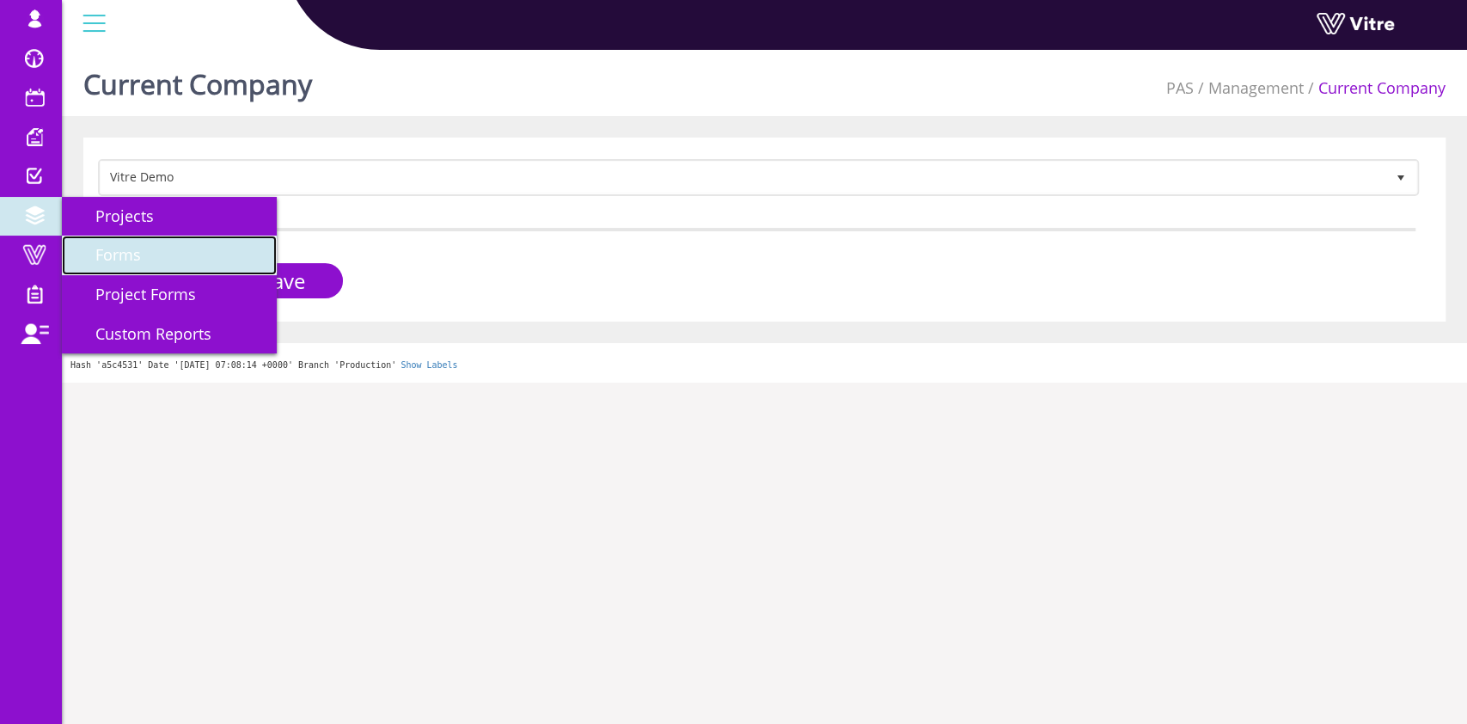
click at [164, 257] on link "Forms" at bounding box center [169, 256] width 215 height 40
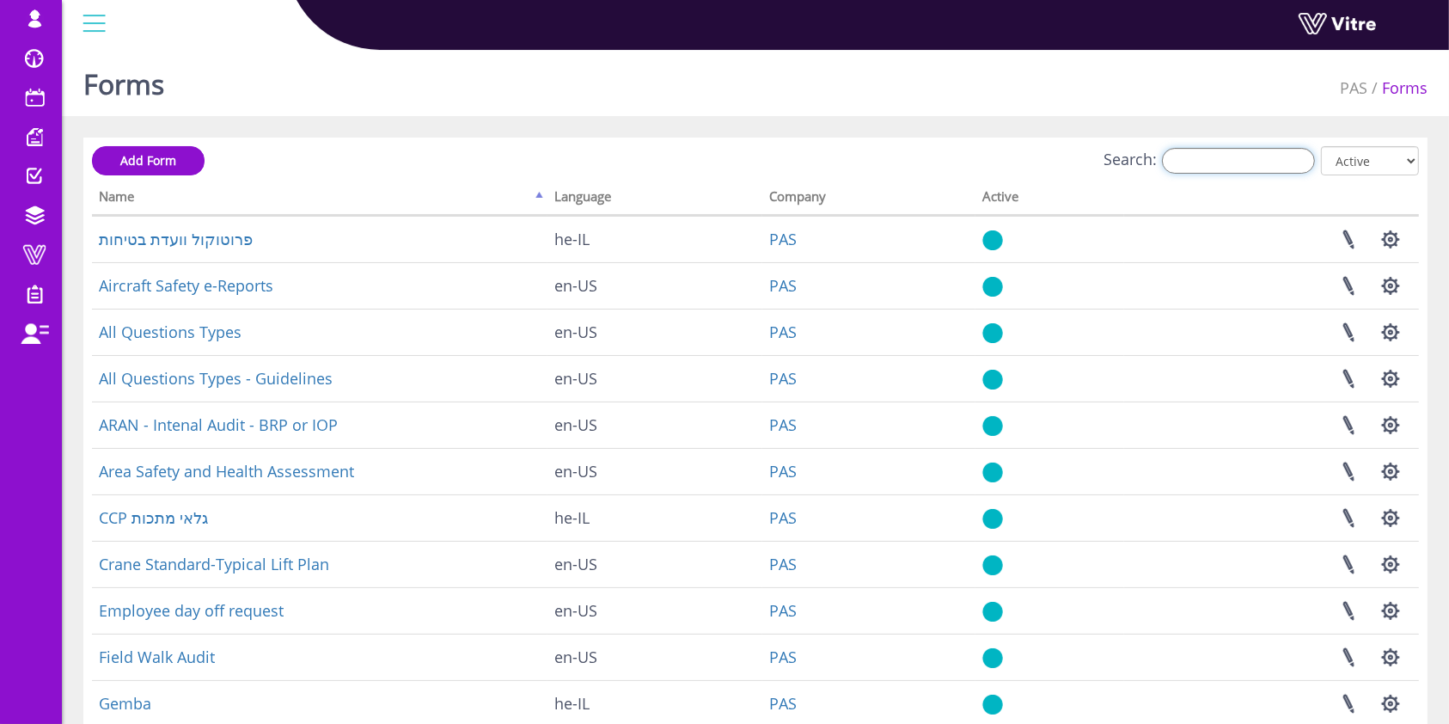
click at [1265, 154] on input "Search:" at bounding box center [1238, 161] width 153 height 26
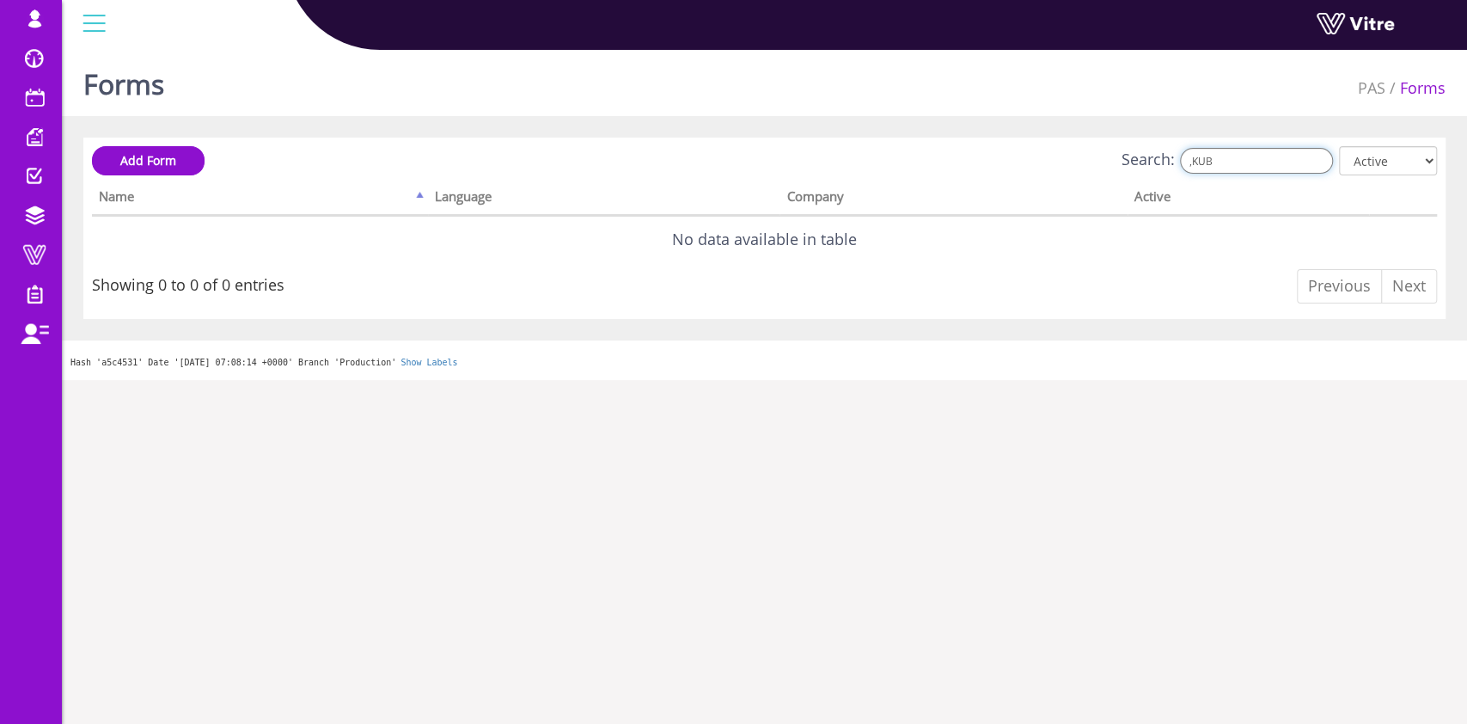
click at [1276, 156] on input ",KUB" at bounding box center [1256, 161] width 153 height 26
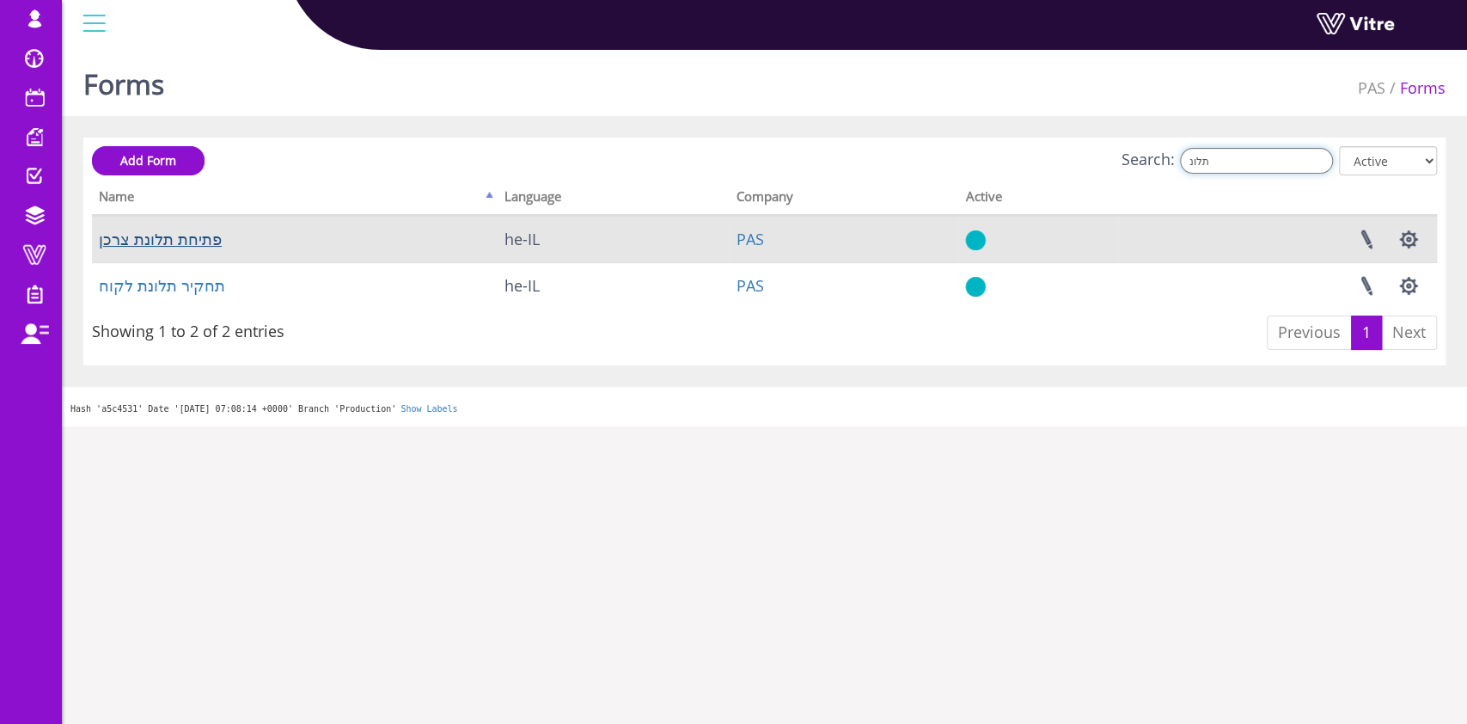
type input "תלונ"
click at [166, 237] on link "פתיחת תלונת צרכן" at bounding box center [160, 239] width 123 height 21
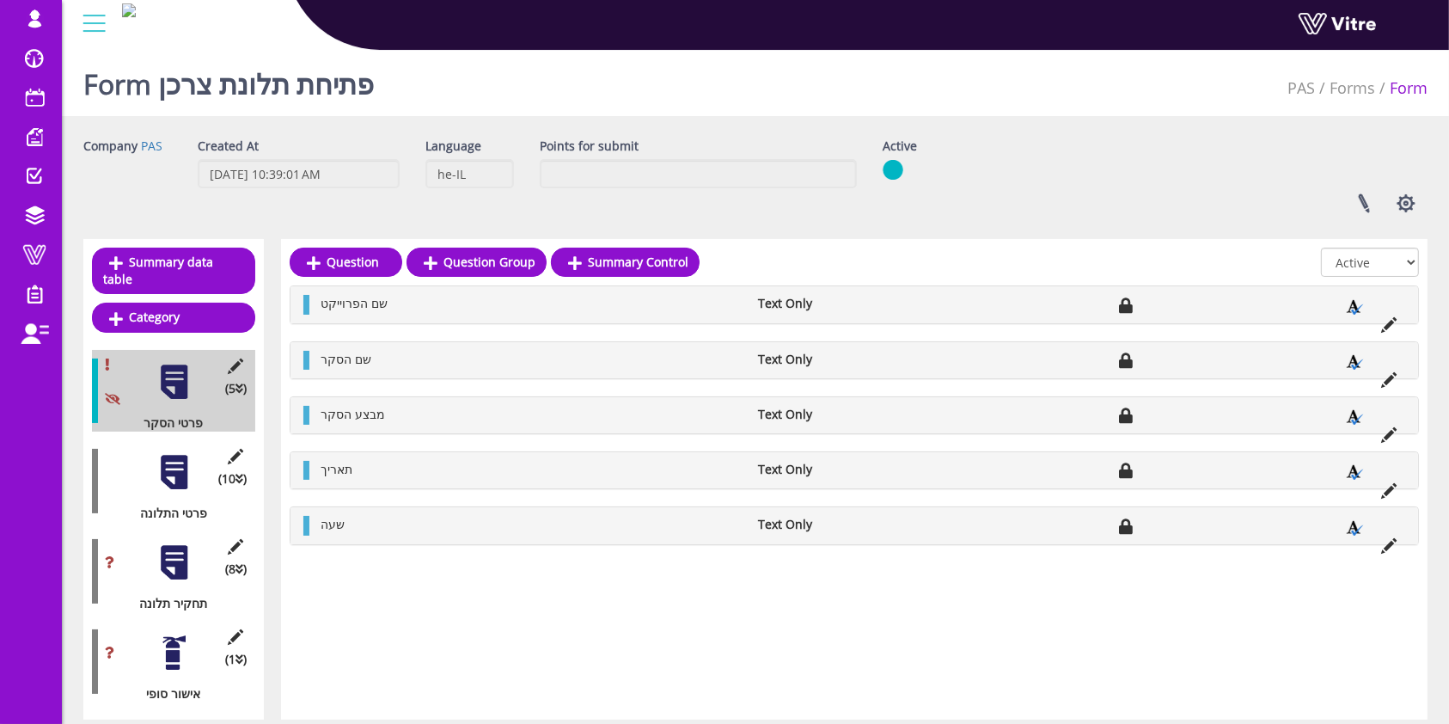
click at [162, 453] on div at bounding box center [174, 472] width 39 height 39
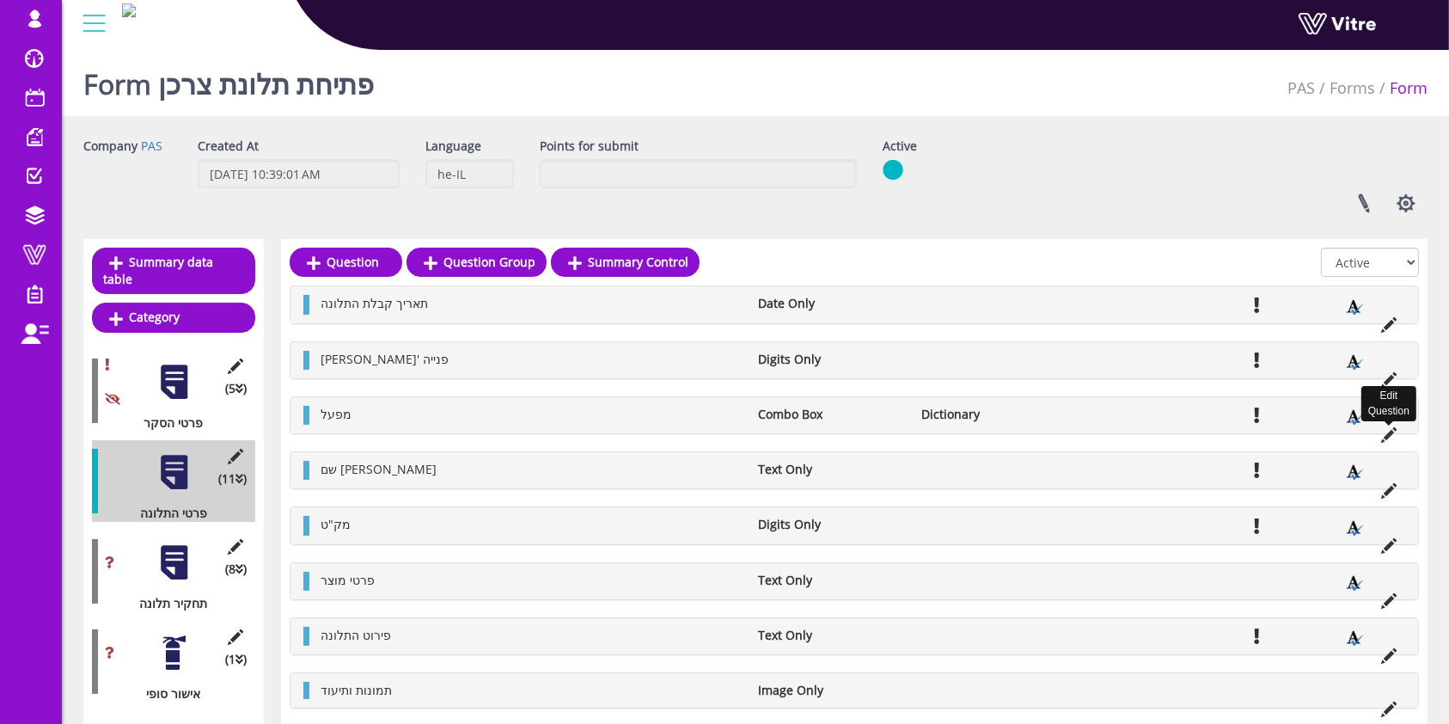
click at [1385, 432] on icon at bounding box center [1389, 434] width 15 height 15
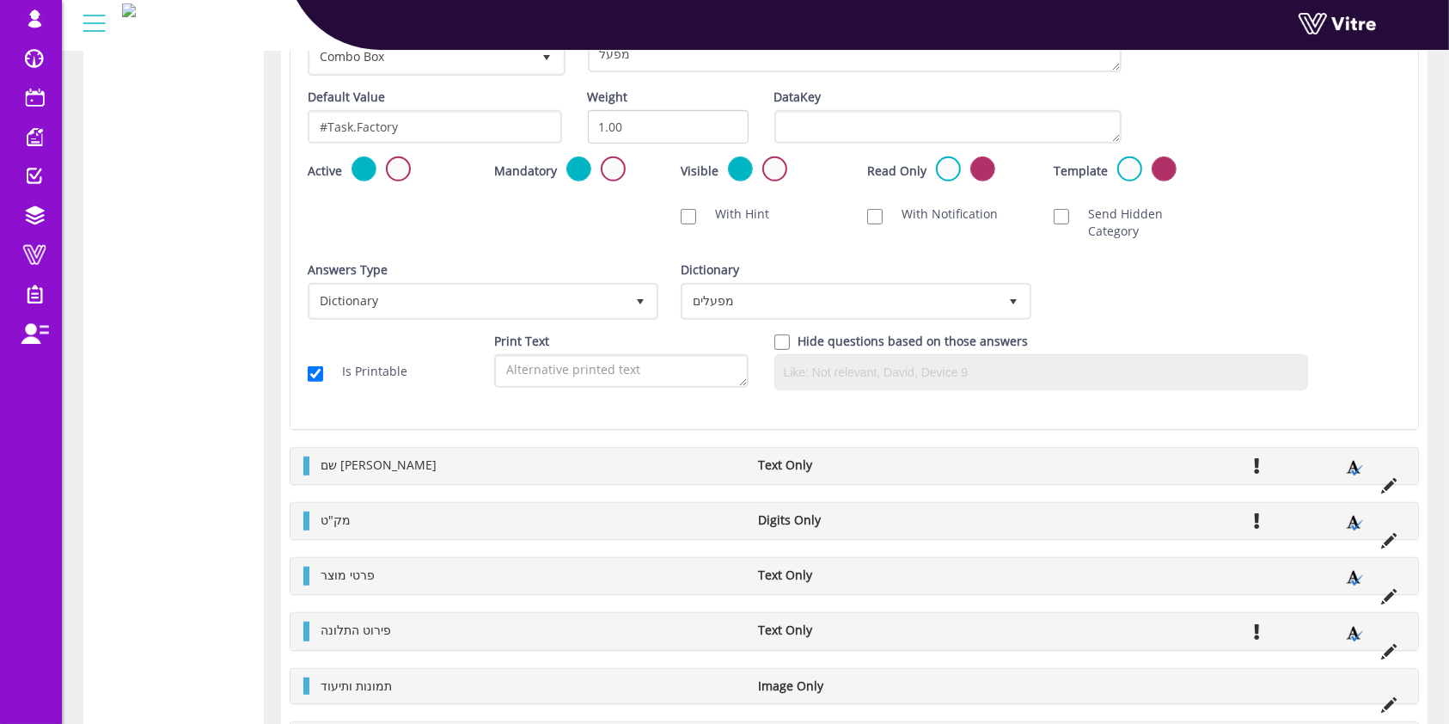
scroll to position [878, 0]
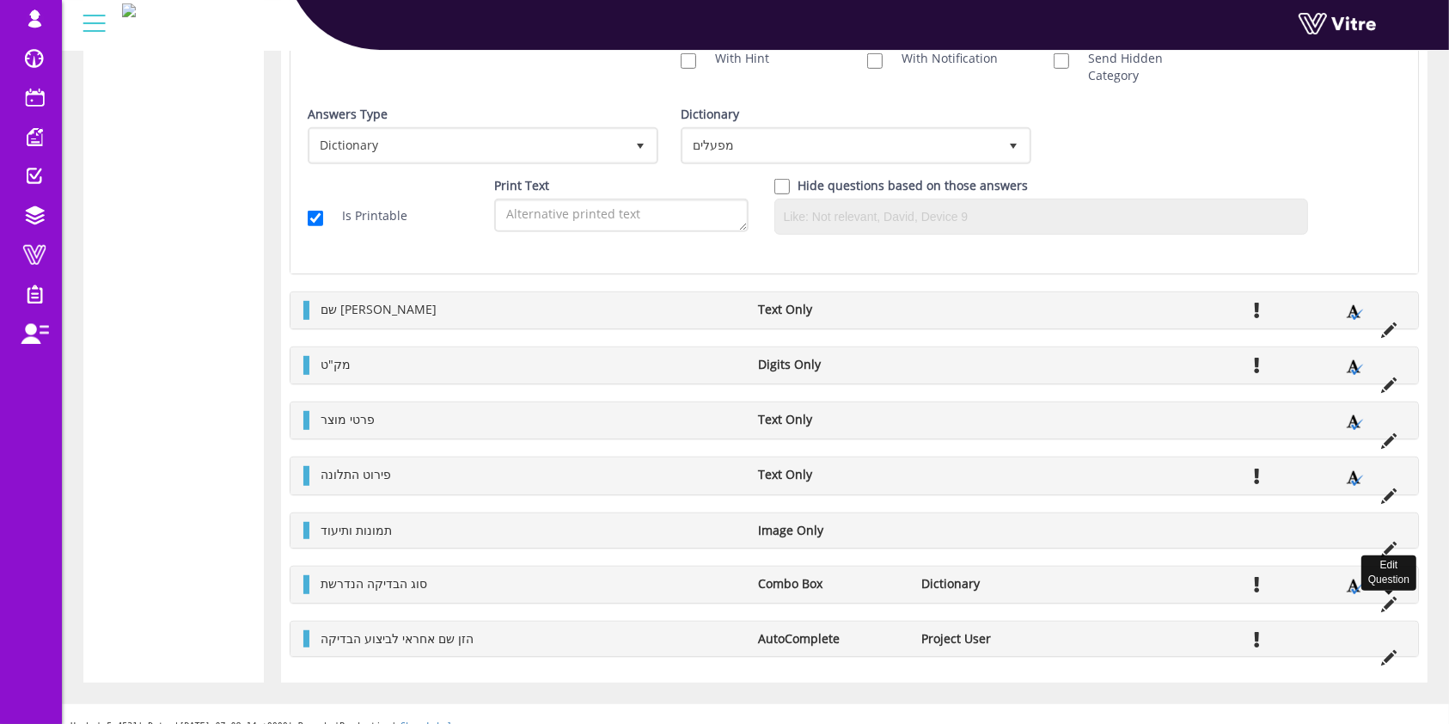
click at [1389, 597] on icon at bounding box center [1389, 604] width 15 height 15
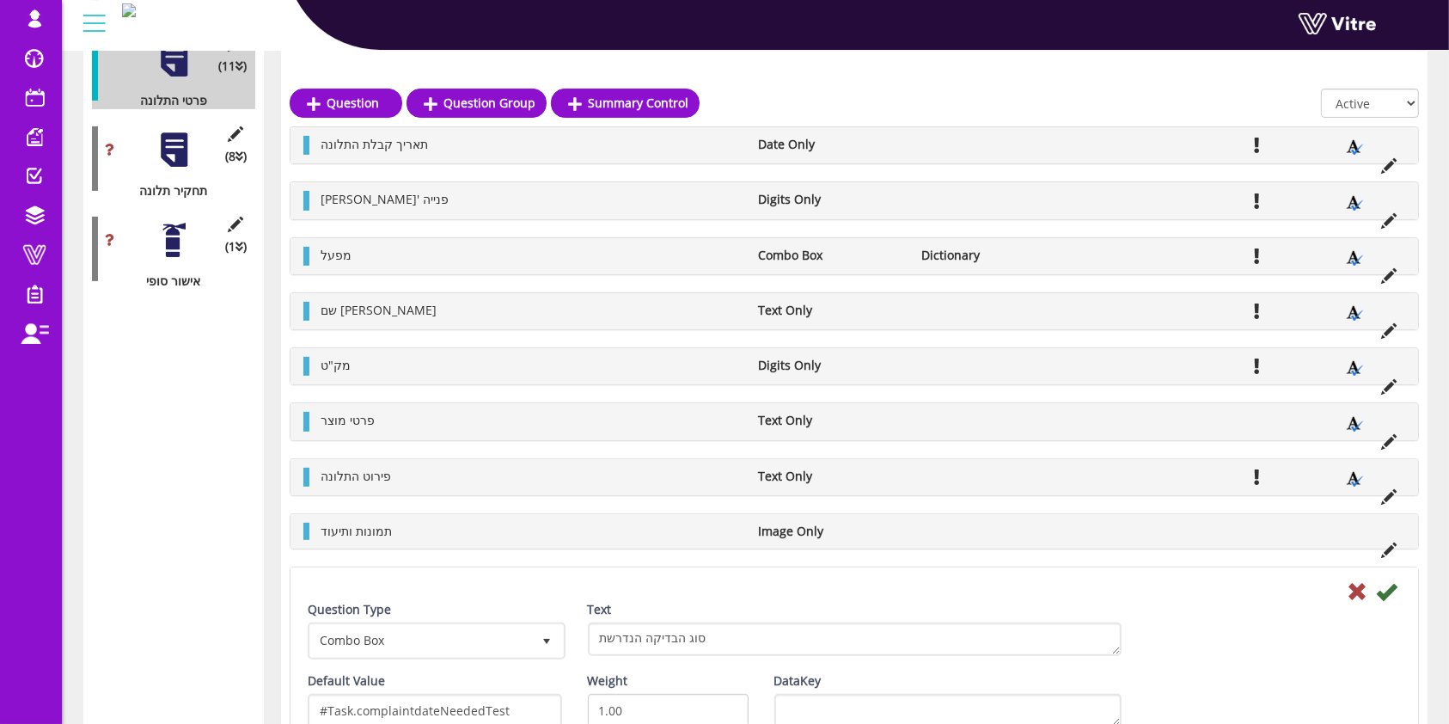
scroll to position [0, 0]
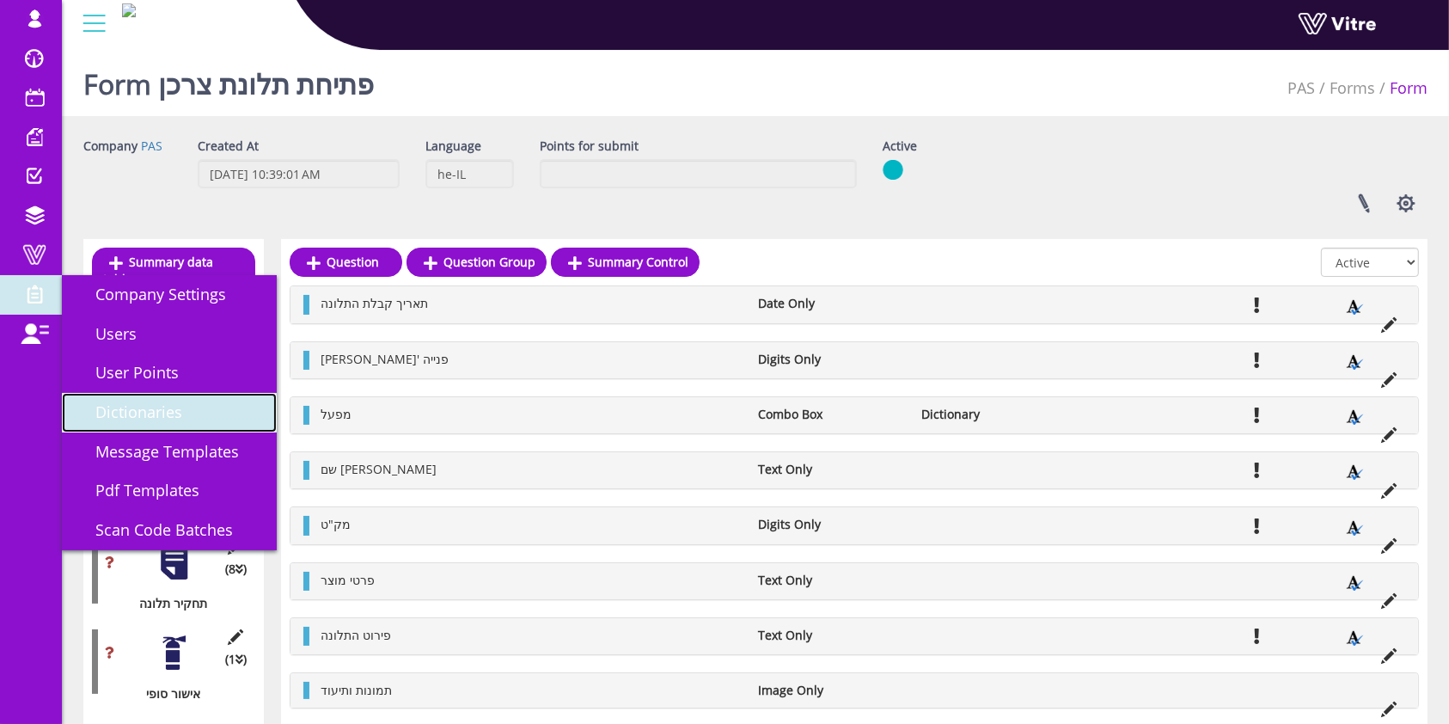
click at [139, 407] on span "Dictionaries" at bounding box center [128, 411] width 107 height 21
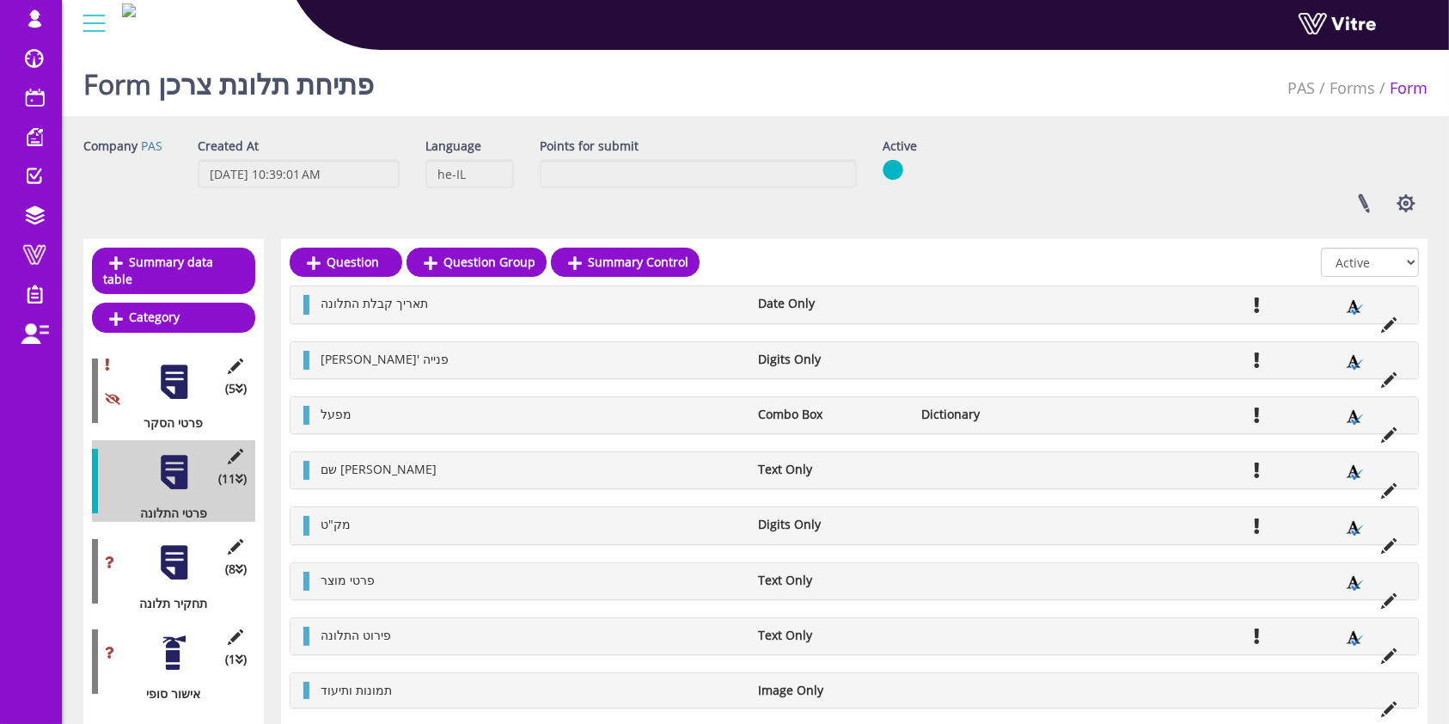
click at [175, 543] on div at bounding box center [174, 562] width 39 height 39
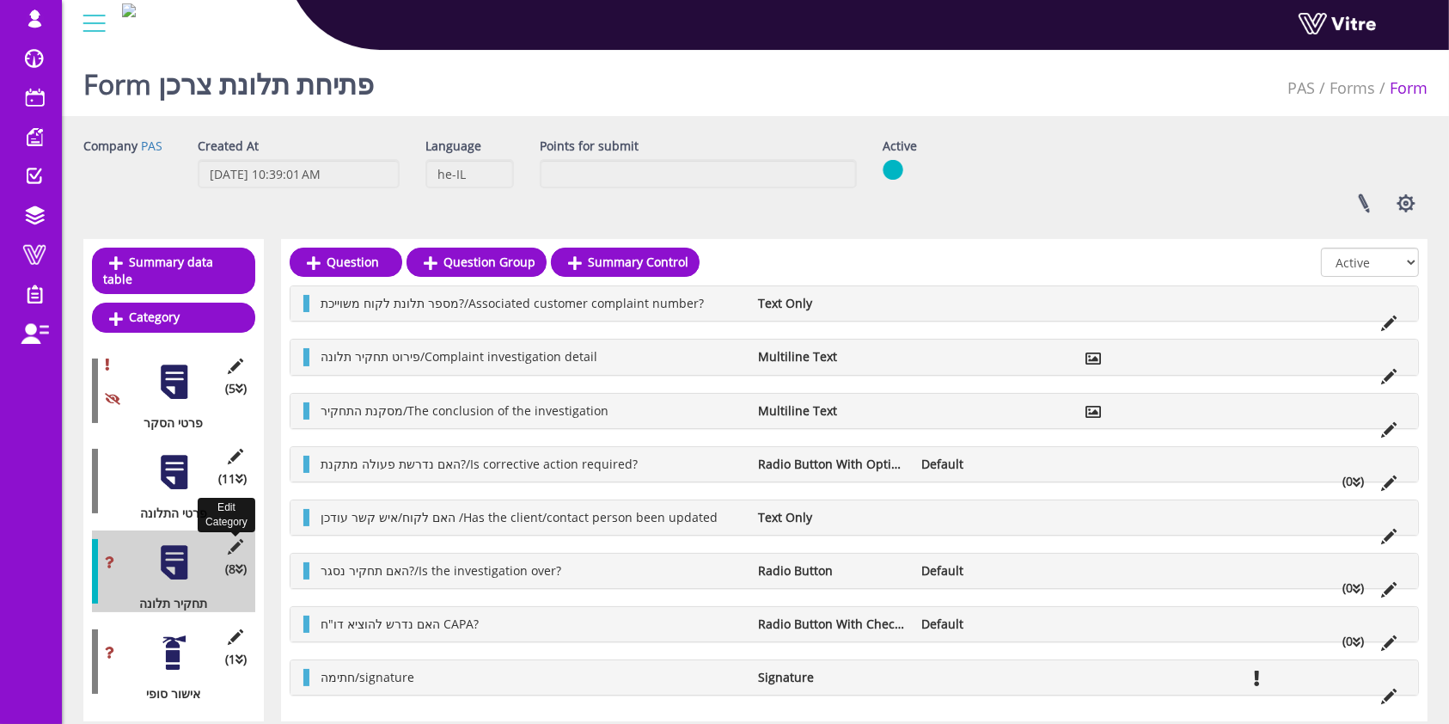
click at [234, 539] on icon at bounding box center [235, 546] width 21 height 15
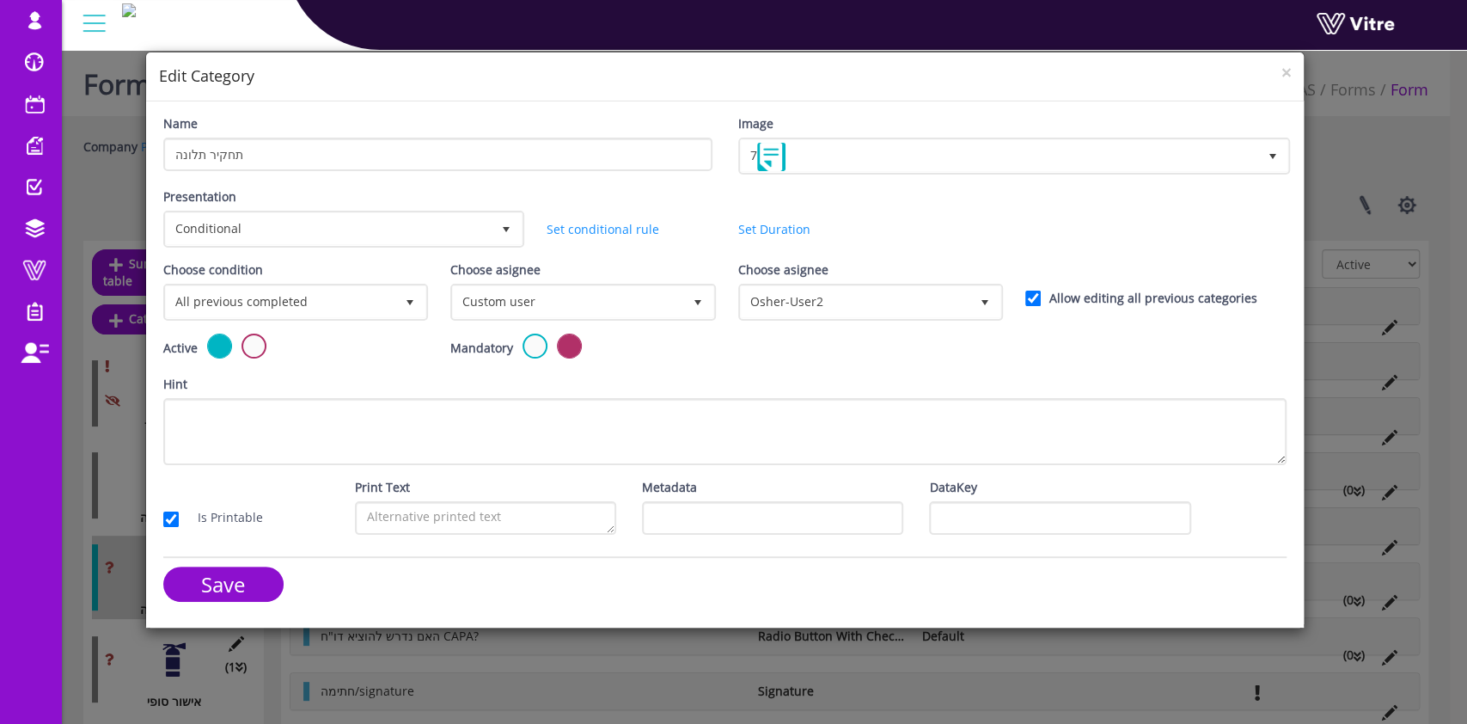
click at [1376, 144] on div "× Edit Category Name תחקיר תלונה Image 7 7 Presentation Conditional 5 Set Durat…" at bounding box center [733, 362] width 1467 height 724
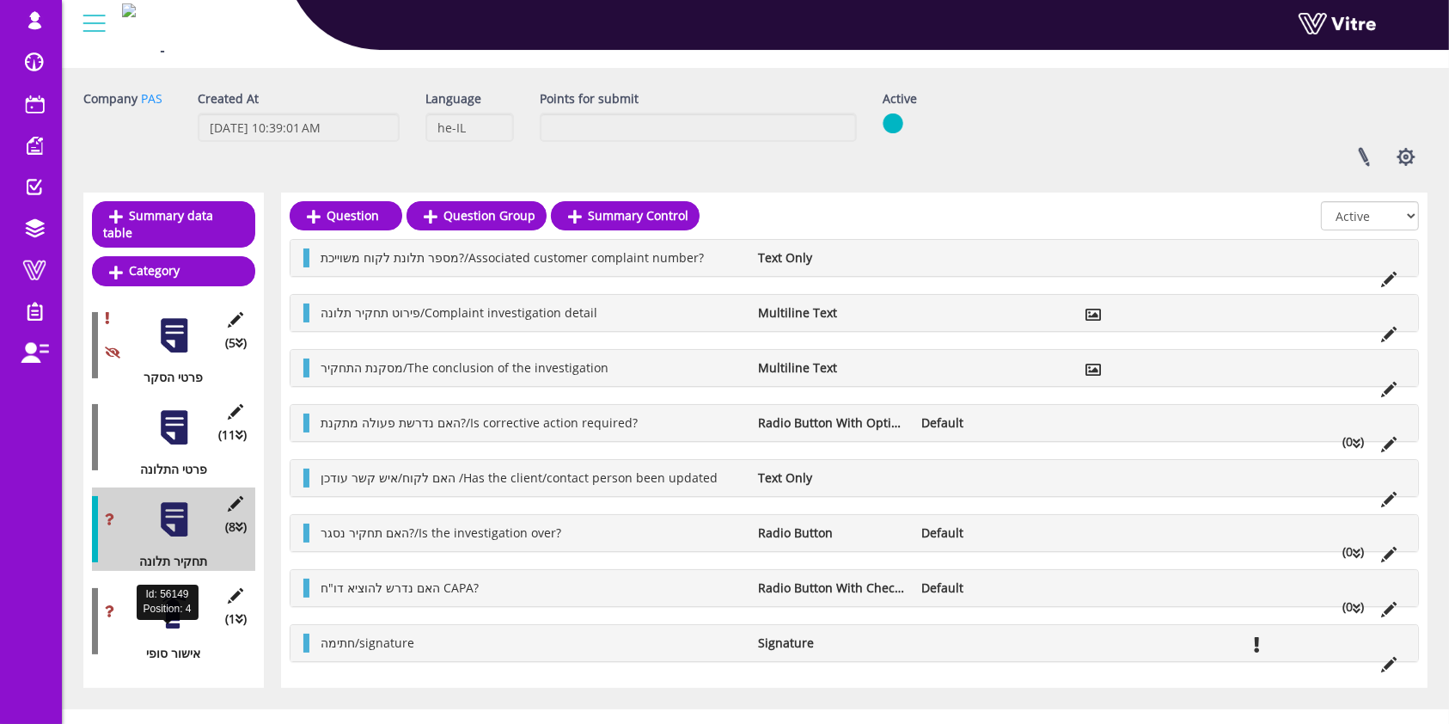
scroll to position [74, 0]
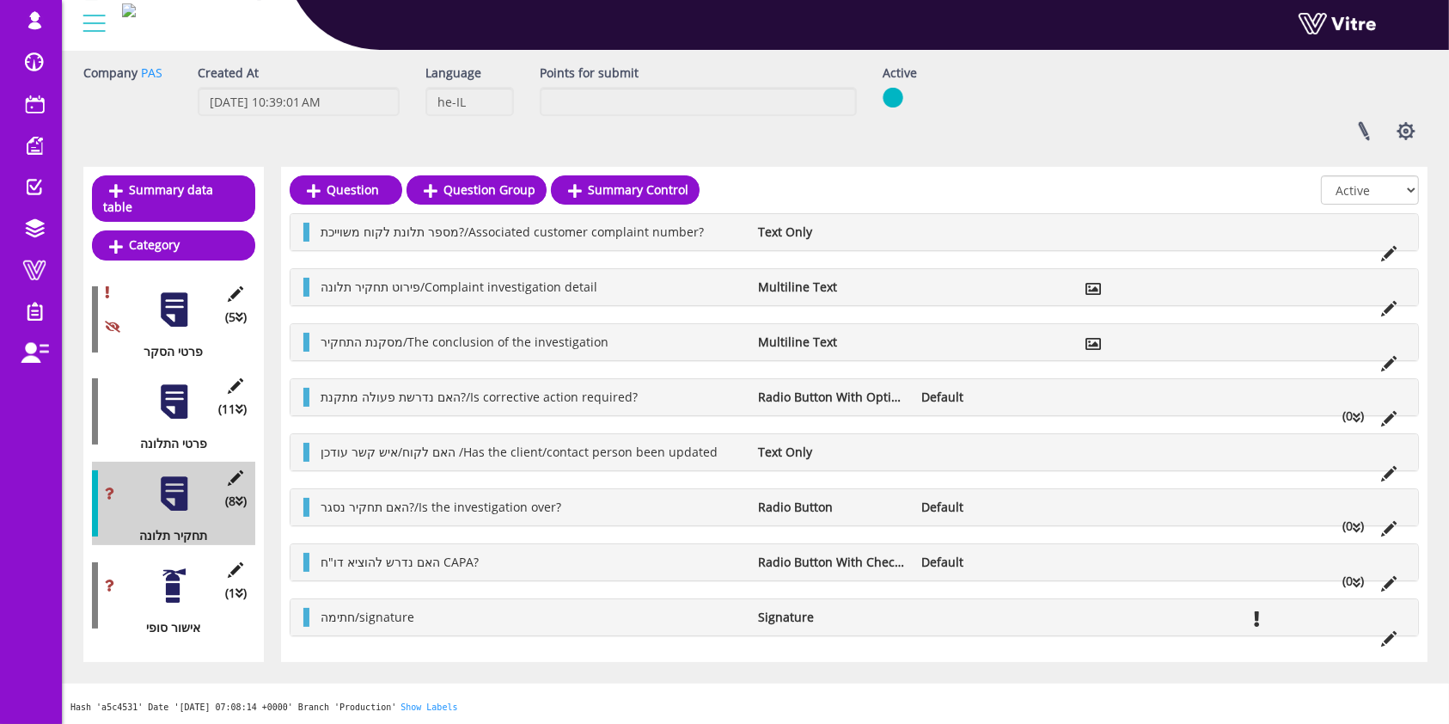
click at [181, 567] on div at bounding box center [174, 586] width 39 height 39
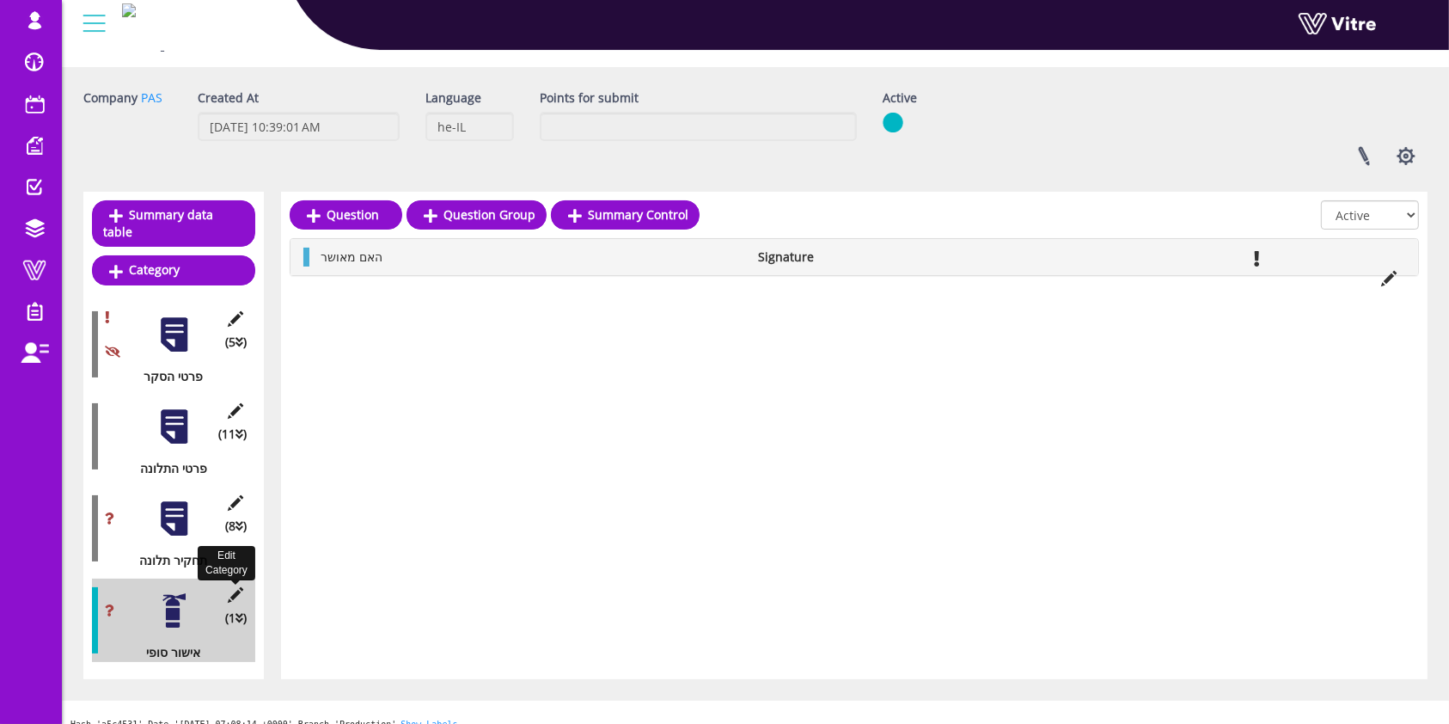
click at [234, 587] on icon at bounding box center [235, 594] width 21 height 15
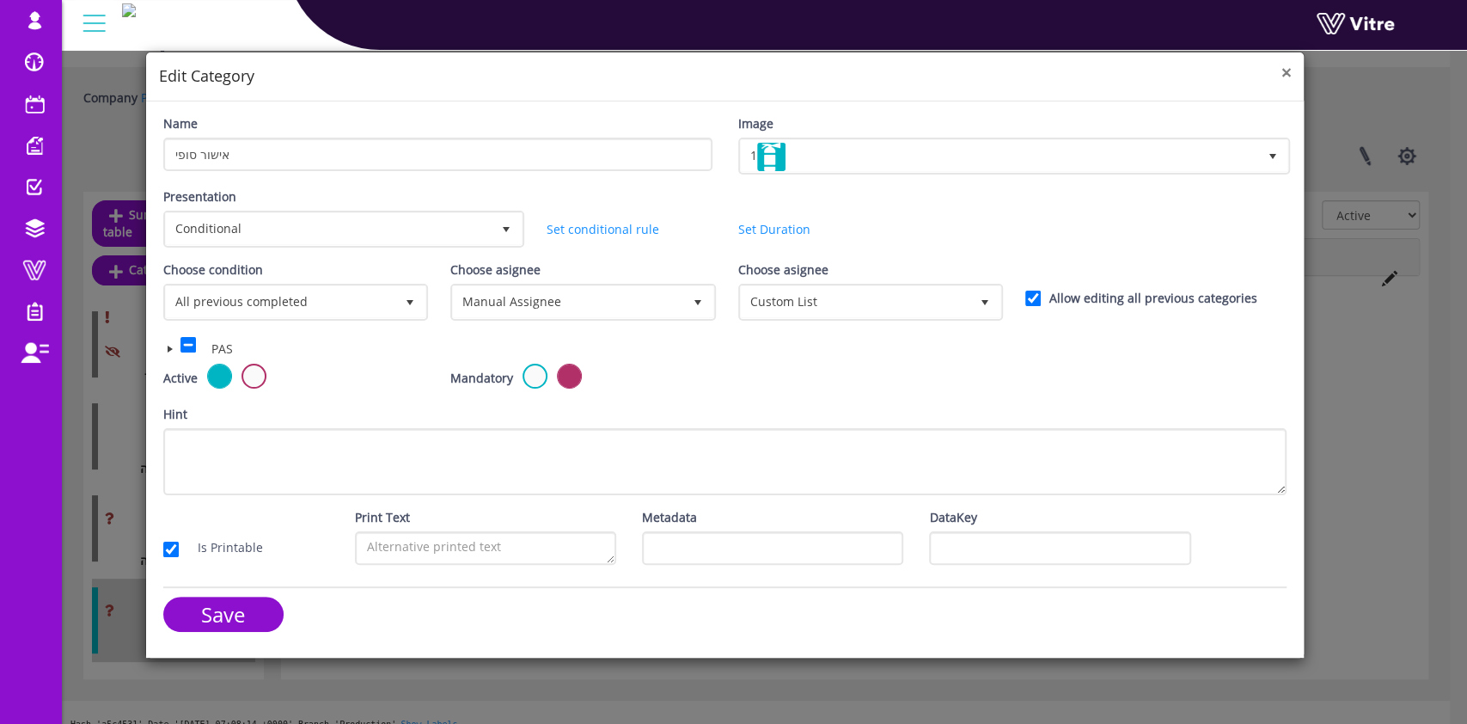
click at [1286, 80] on span "×" at bounding box center [1286, 72] width 10 height 24
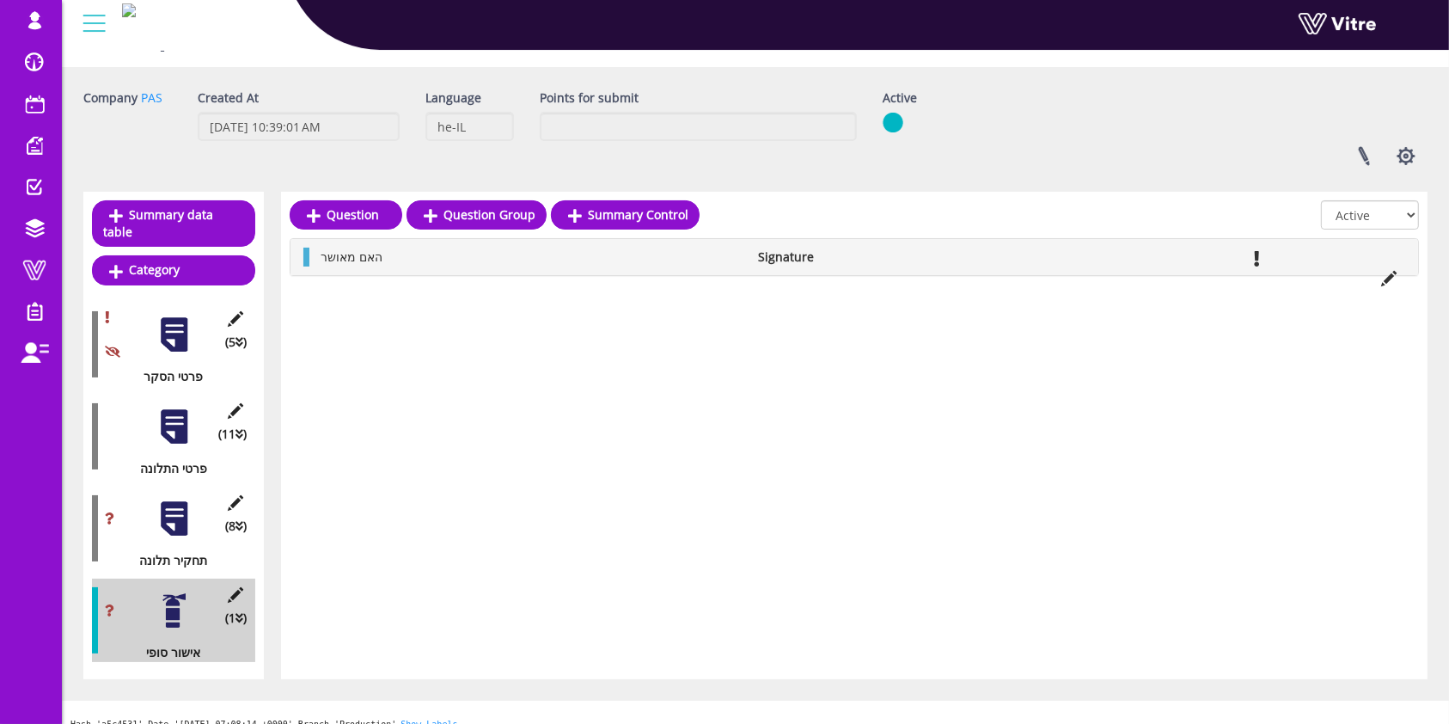
click at [173, 500] on div at bounding box center [174, 518] width 39 height 39
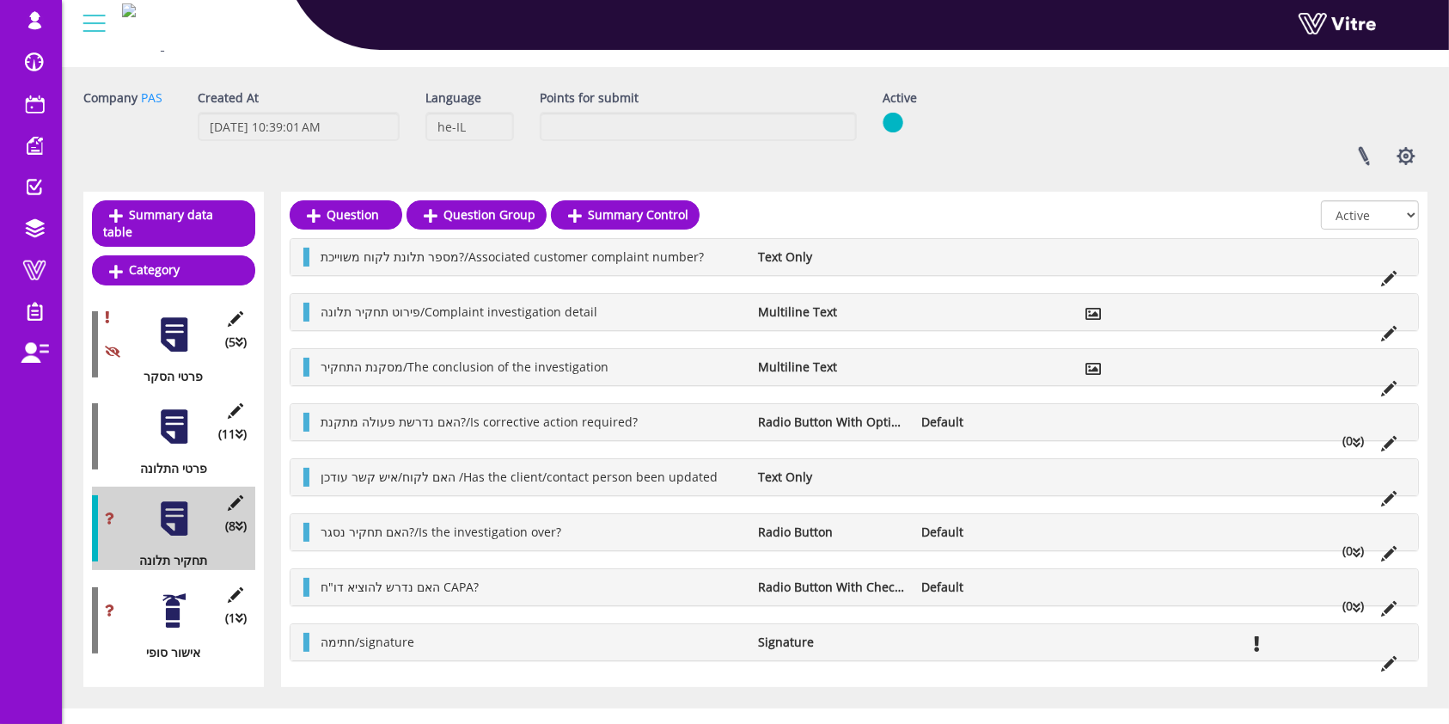
click at [862, 585] on li "Radio Button With Check Box" at bounding box center [832, 587] width 164 height 19
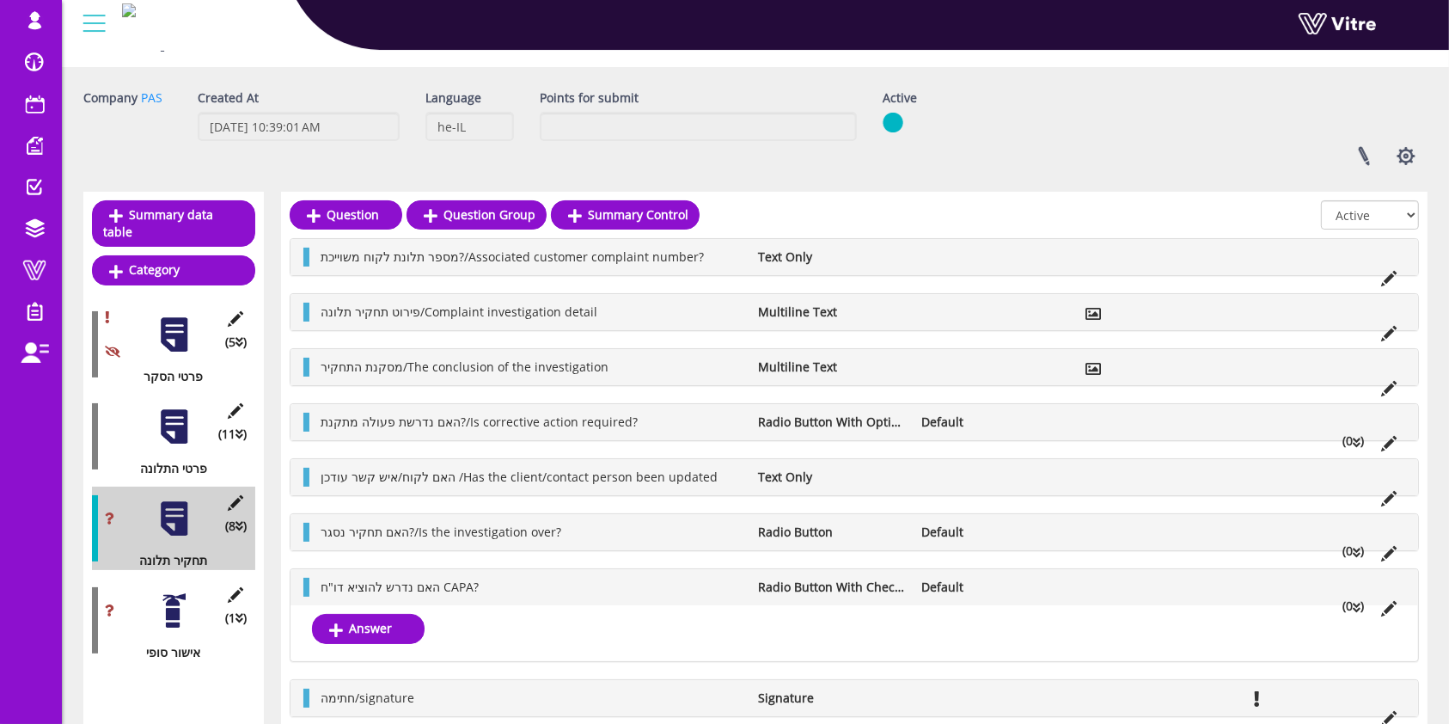
click at [868, 578] on li "Radio Button With Check Box" at bounding box center [832, 587] width 164 height 19
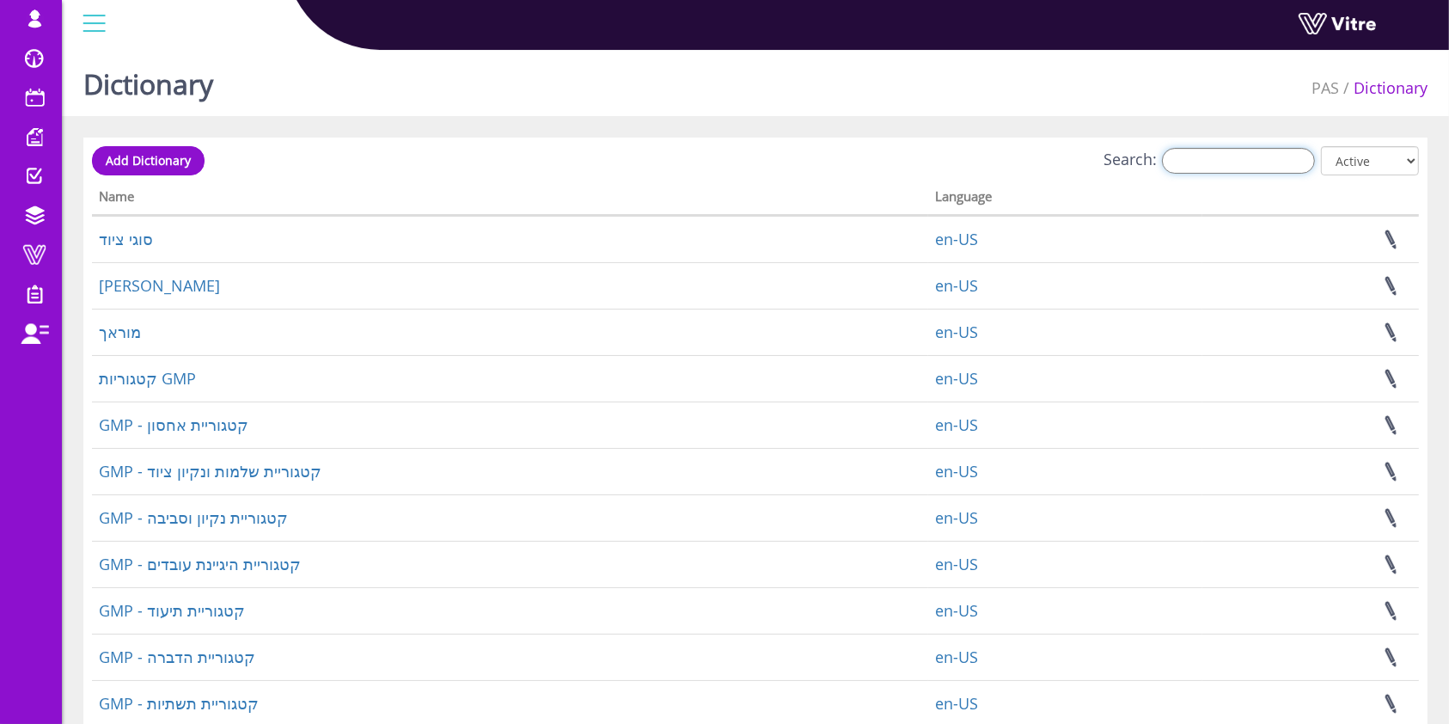
click at [1279, 168] on input "Search:" at bounding box center [1238, 161] width 153 height 26
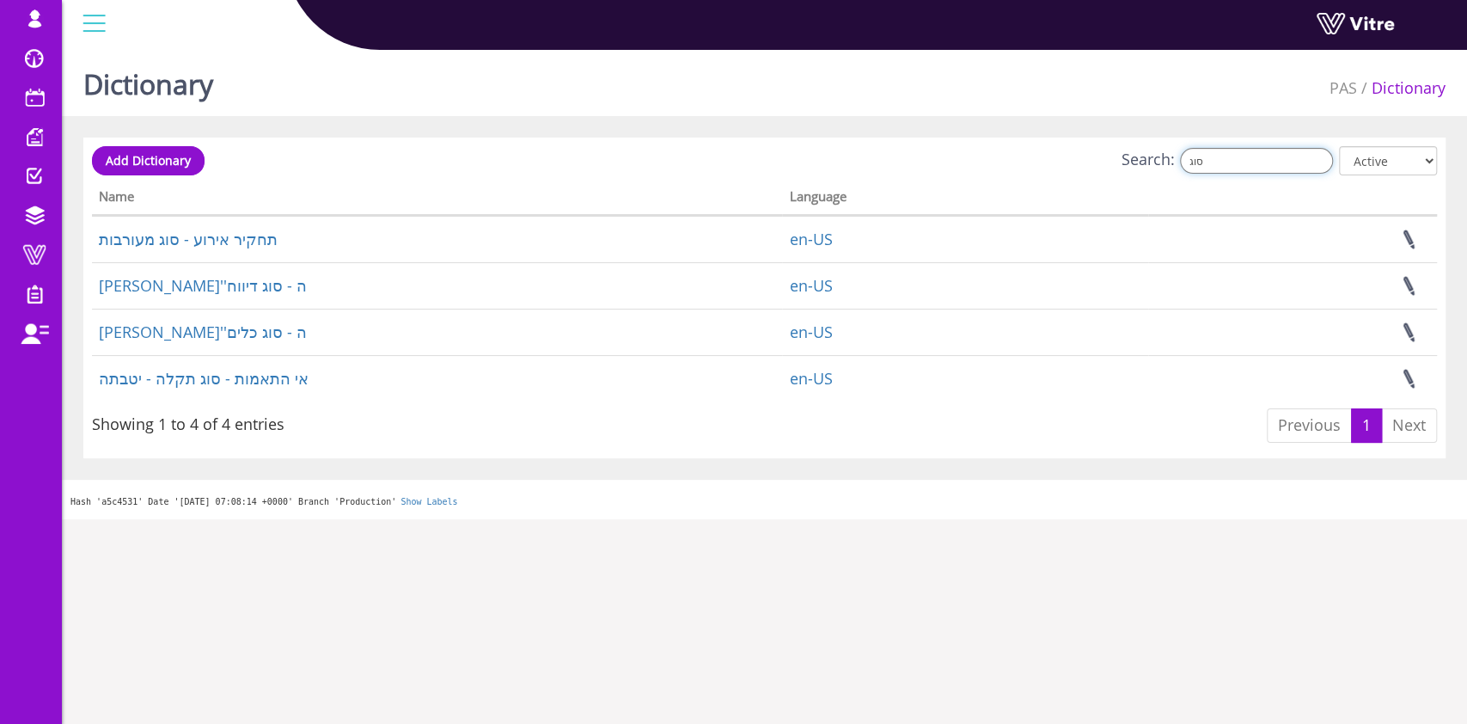
click at [1257, 167] on input "סוג" at bounding box center [1256, 161] width 153 height 26
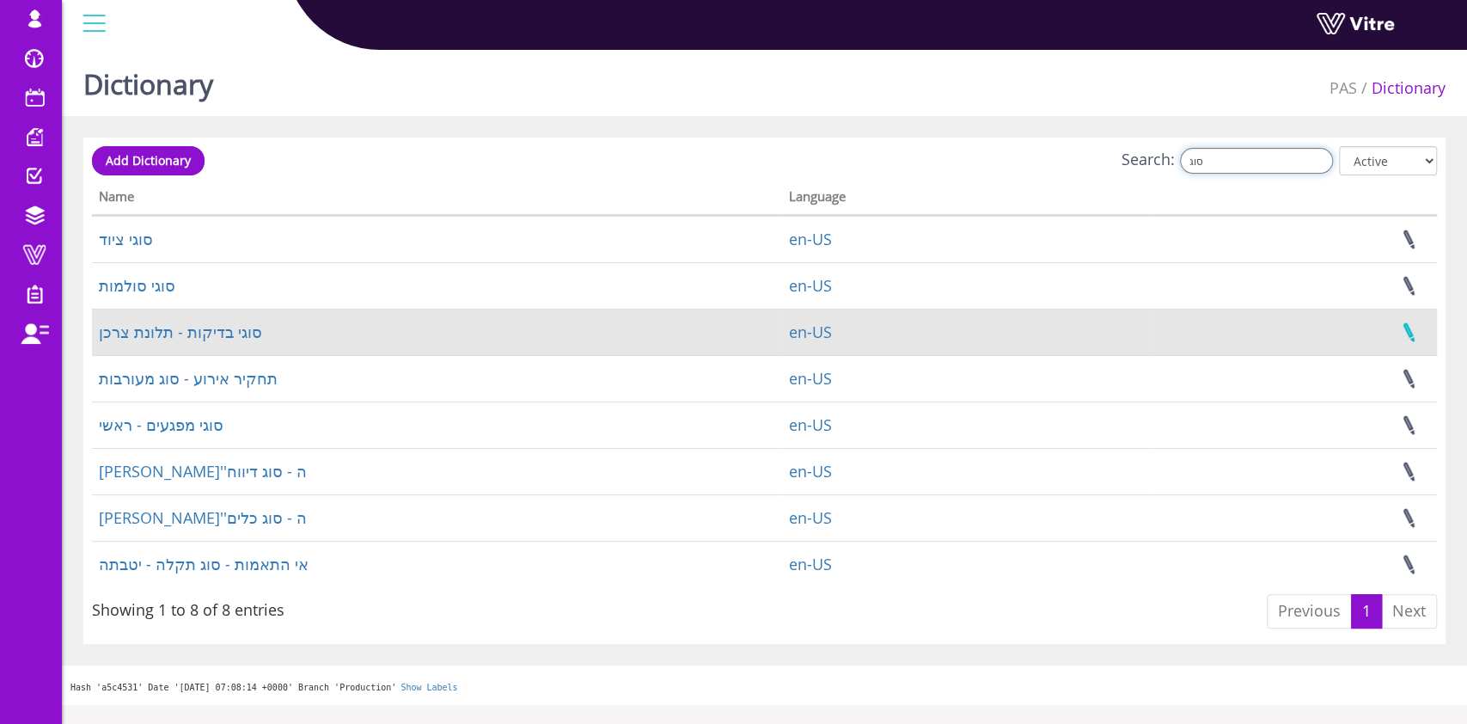
type input "סוג"
click at [1411, 328] on link at bounding box center [1409, 332] width 43 height 46
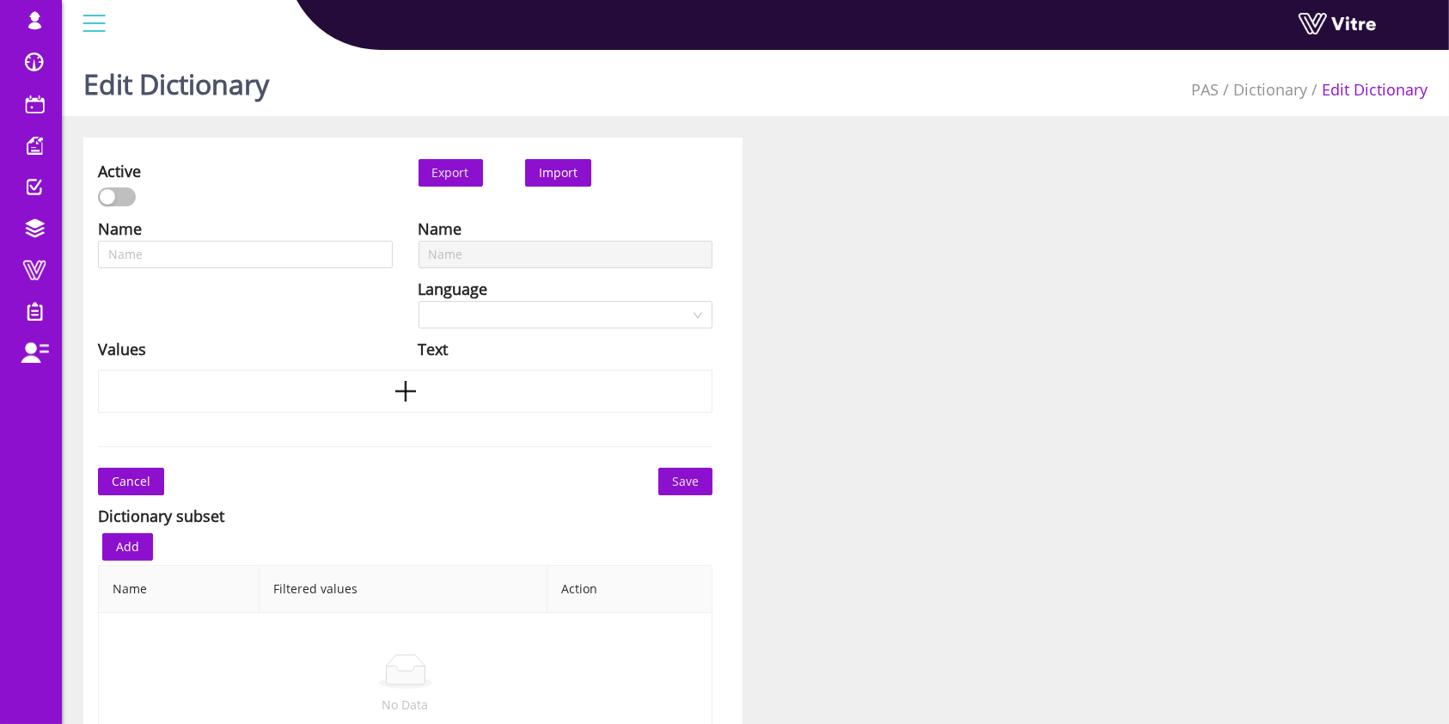
type input "סוגי בדיקות - תלונת צרכן"
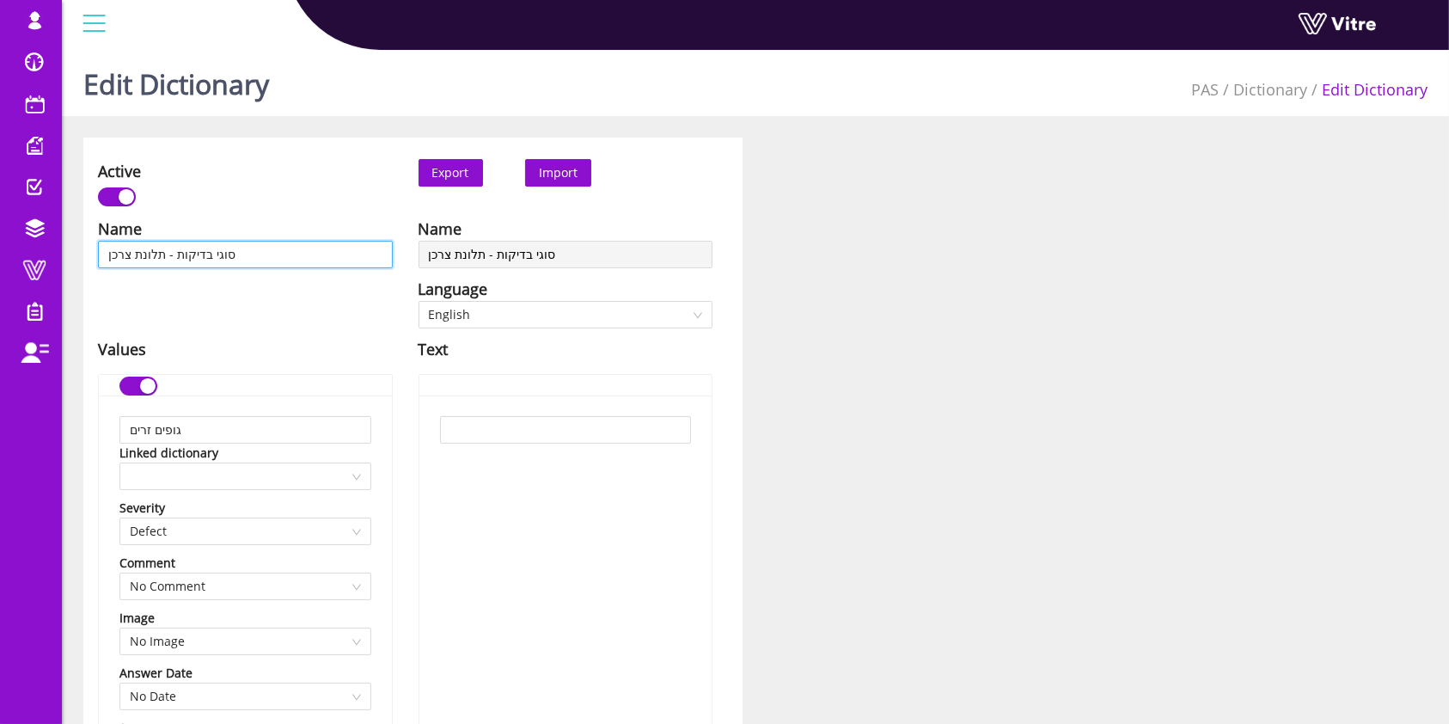
click at [302, 249] on input "סוגי בדיקות - תלונת צרכן" at bounding box center [245, 255] width 295 height 28
click at [301, 248] on input "סוגי בדיקות - תלונת צרכן" at bounding box center [245, 255] width 295 height 28
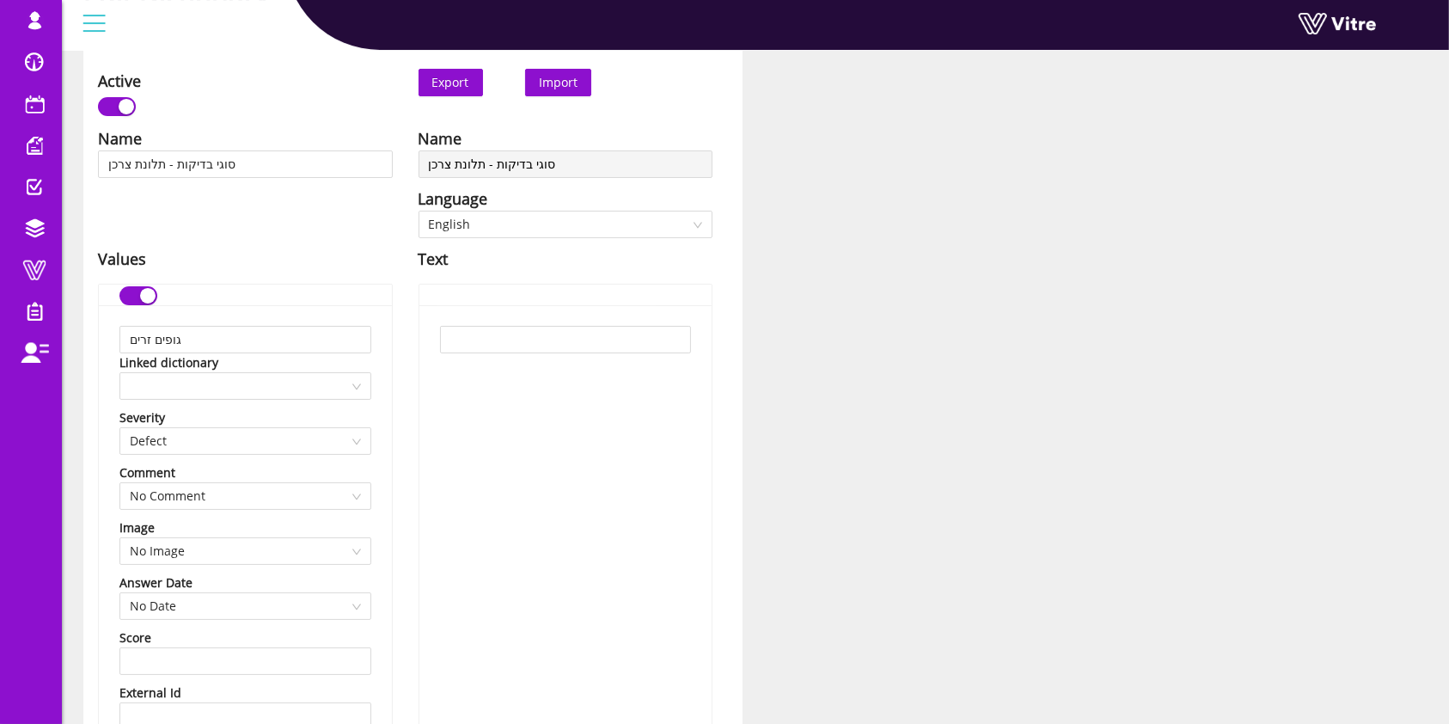
scroll to position [229, 0]
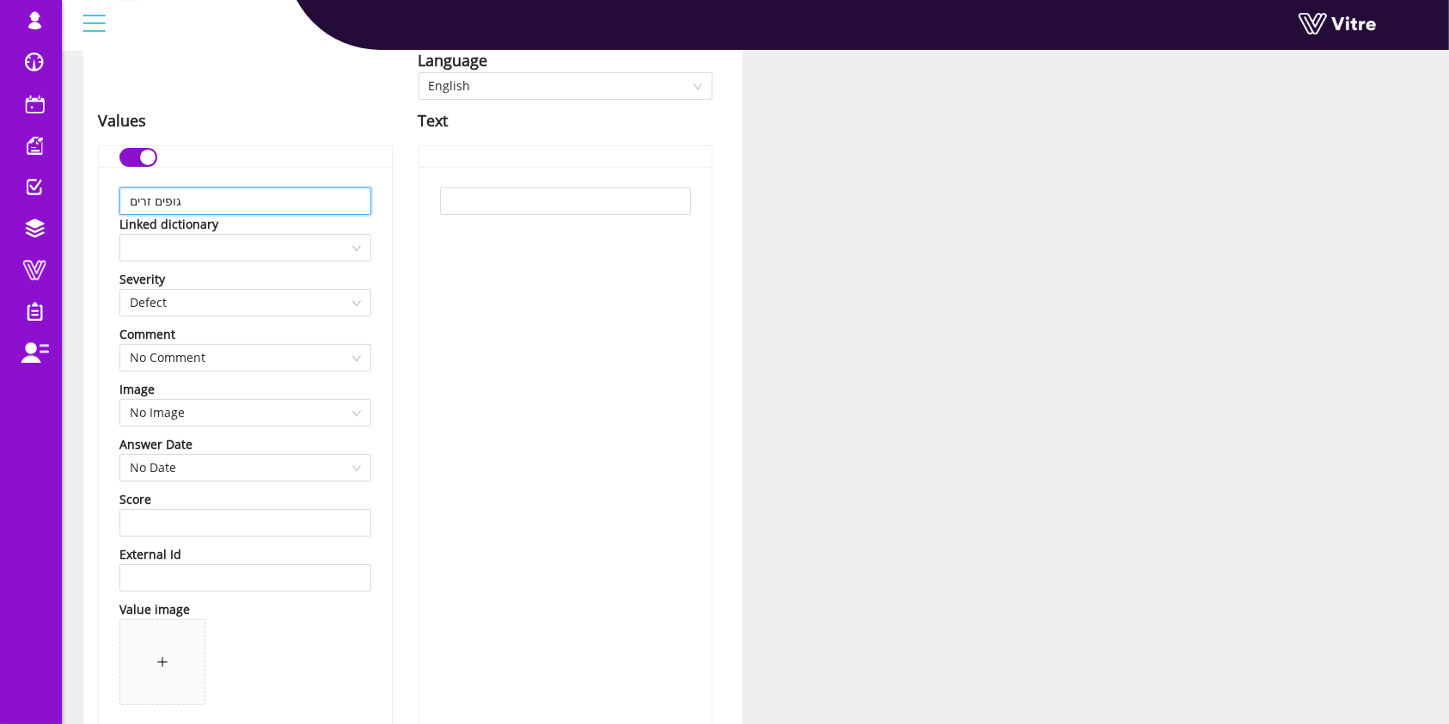
drag, startPoint x: 265, startPoint y: 199, endPoint x: 107, endPoint y: 189, distance: 157.7
click at [107, 189] on div "גופים זרים Linked dictionary Severity Defect Comment No Comment Image No Image …" at bounding box center [245, 461] width 293 height 588
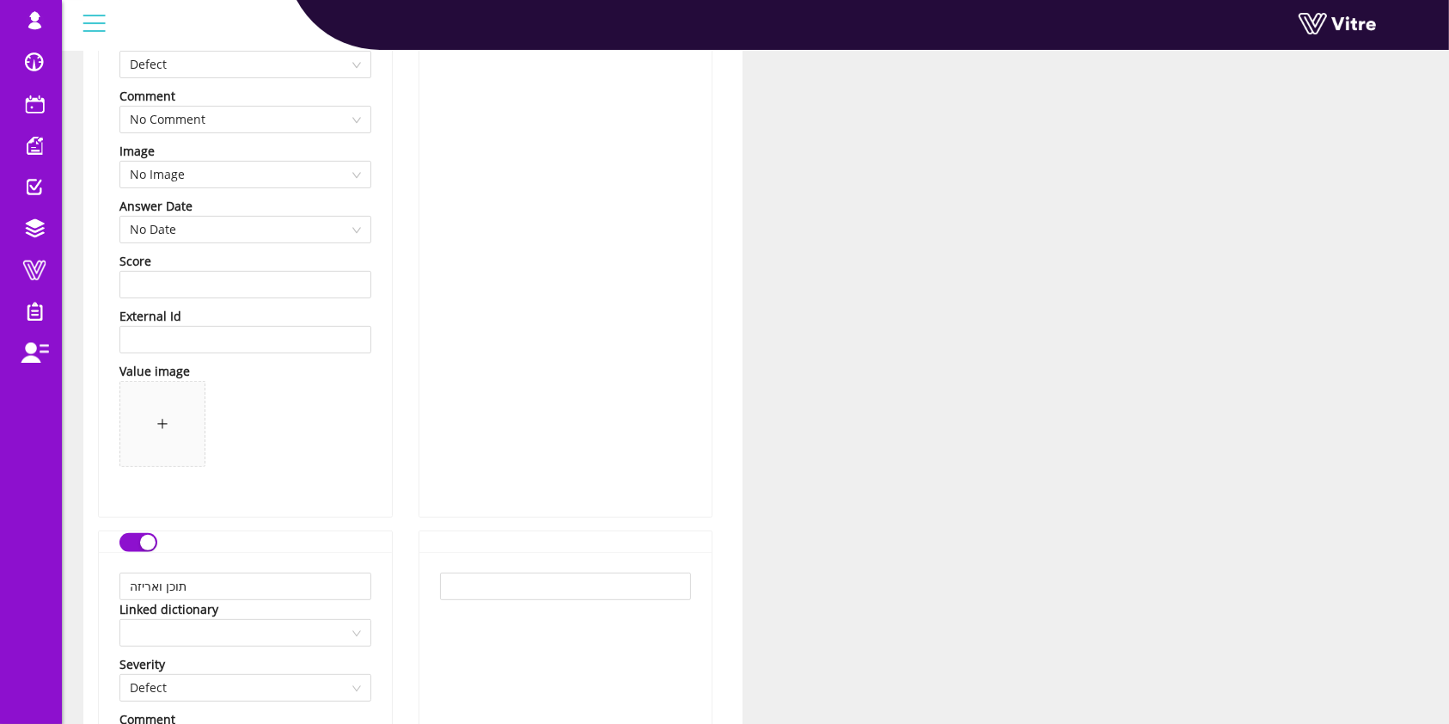
scroll to position [573, 0]
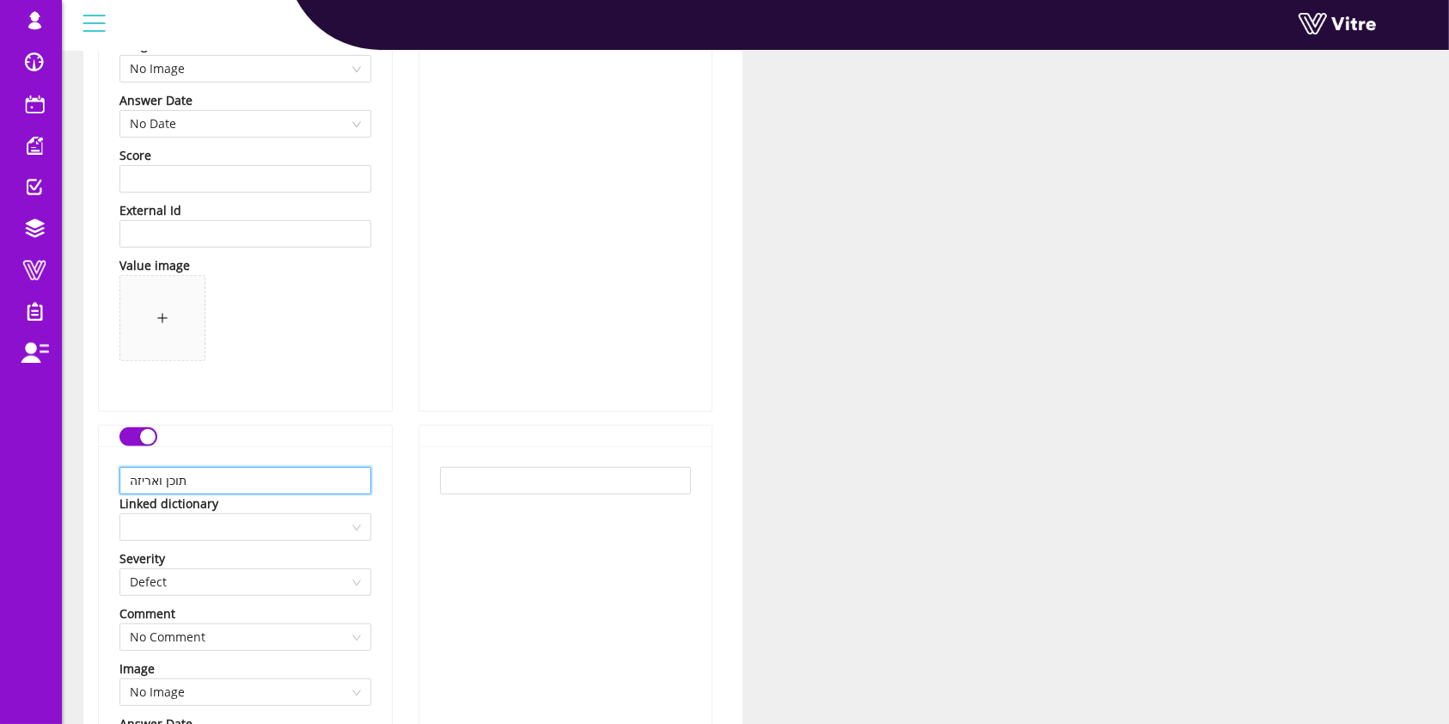
drag, startPoint x: 255, startPoint y: 475, endPoint x: 64, endPoint y: 463, distance: 191.2
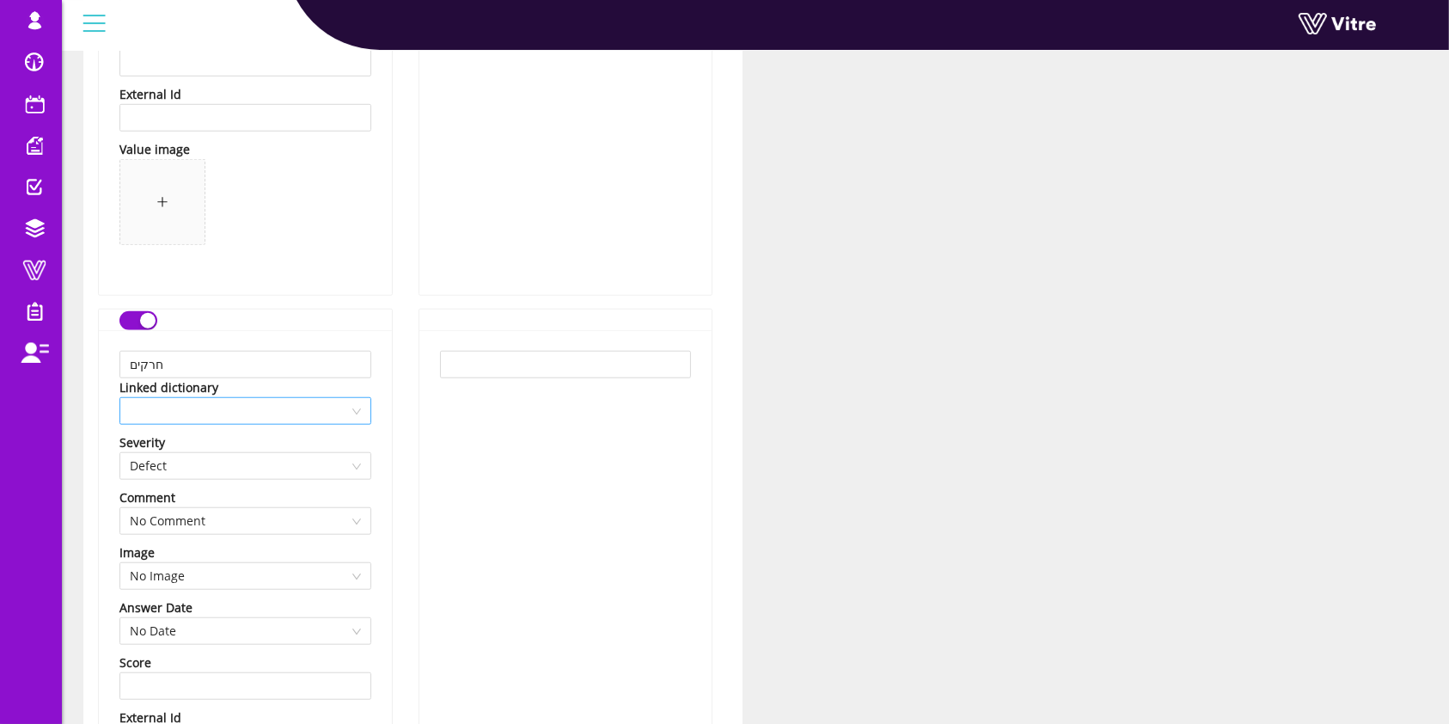
scroll to position [1376, 0]
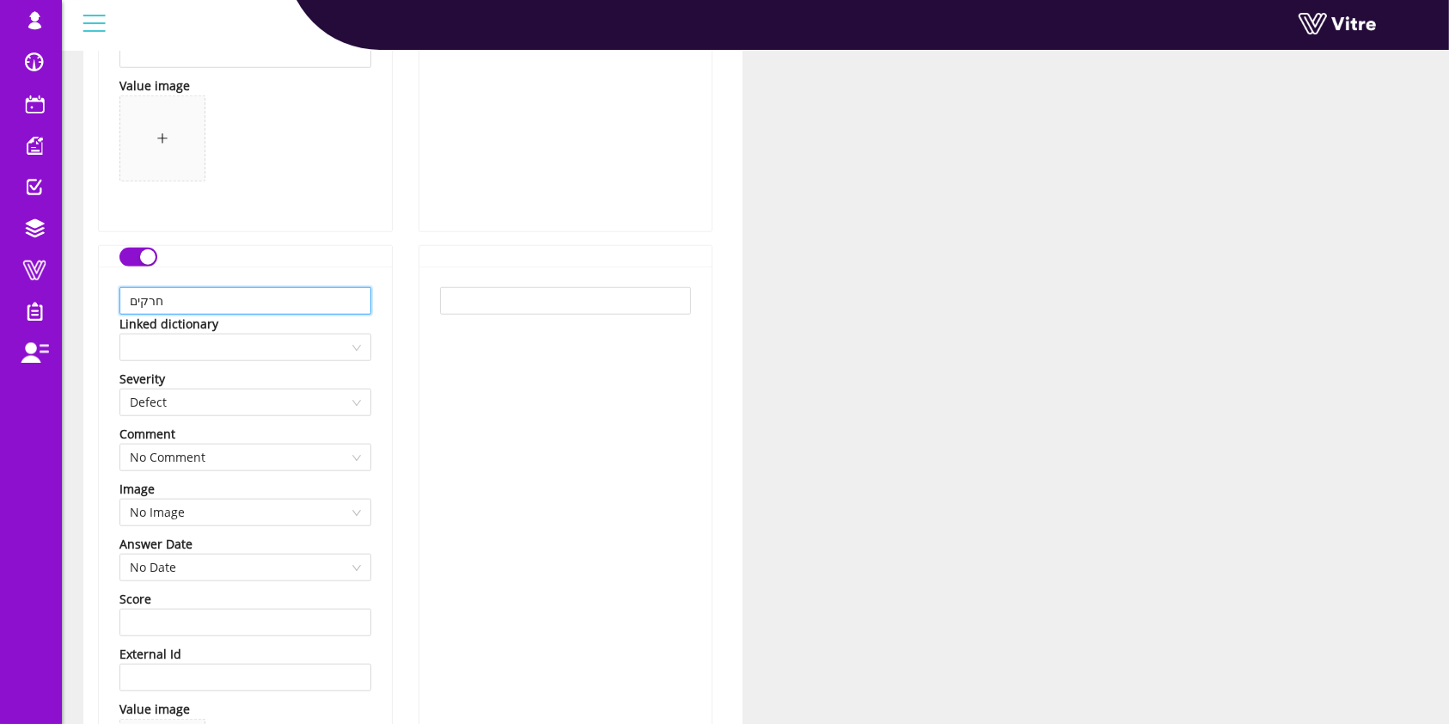
drag, startPoint x: 238, startPoint y: 305, endPoint x: 107, endPoint y: 297, distance: 131.0
click at [107, 297] on div "חרקים Linked dictionary Severity Defect Comment No Comment Image No Image Answe…" at bounding box center [245, 561] width 293 height 588
click at [316, 187] on span at bounding box center [245, 141] width 252 height 93
